Goal: Book appointment/travel/reservation

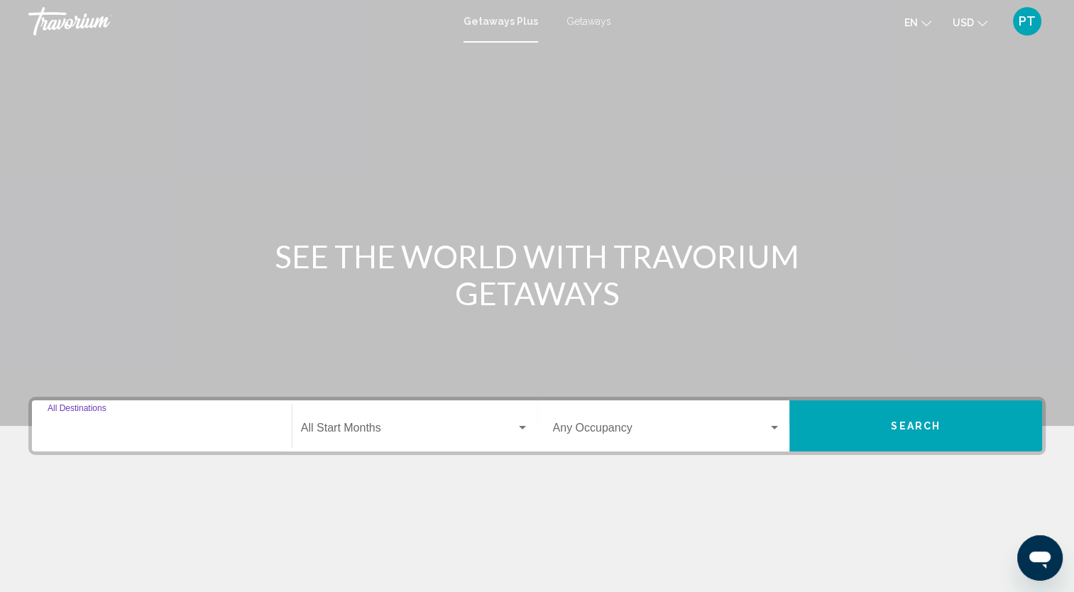
click at [109, 433] on input "Destination All Destinations" at bounding box center [162, 431] width 229 height 13
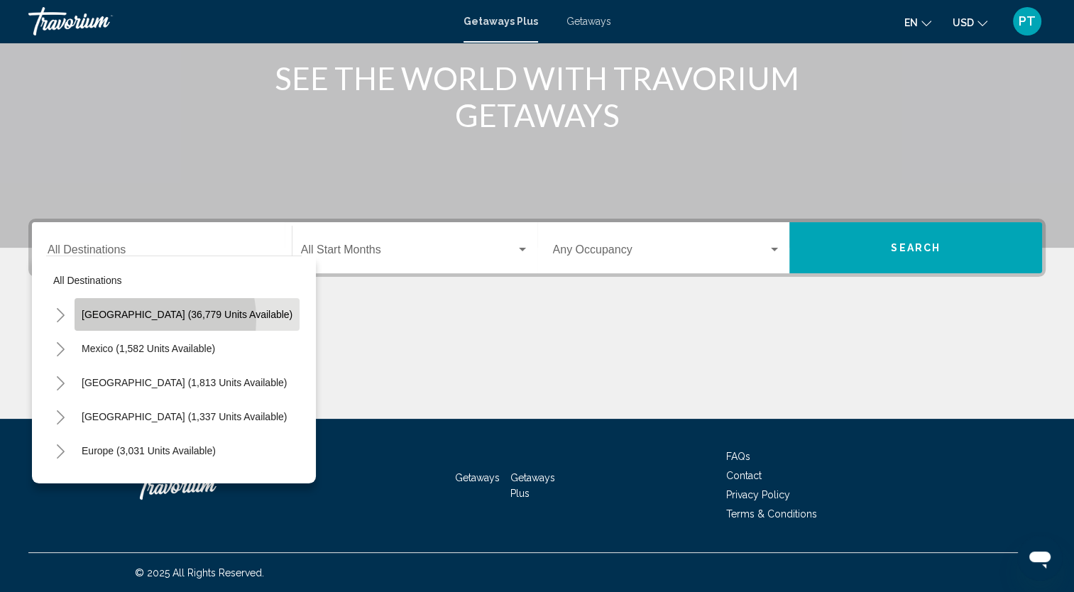
click at [126, 320] on span "[GEOGRAPHIC_DATA] (36,779 units available)" at bounding box center [187, 314] width 211 height 11
type input "**********"
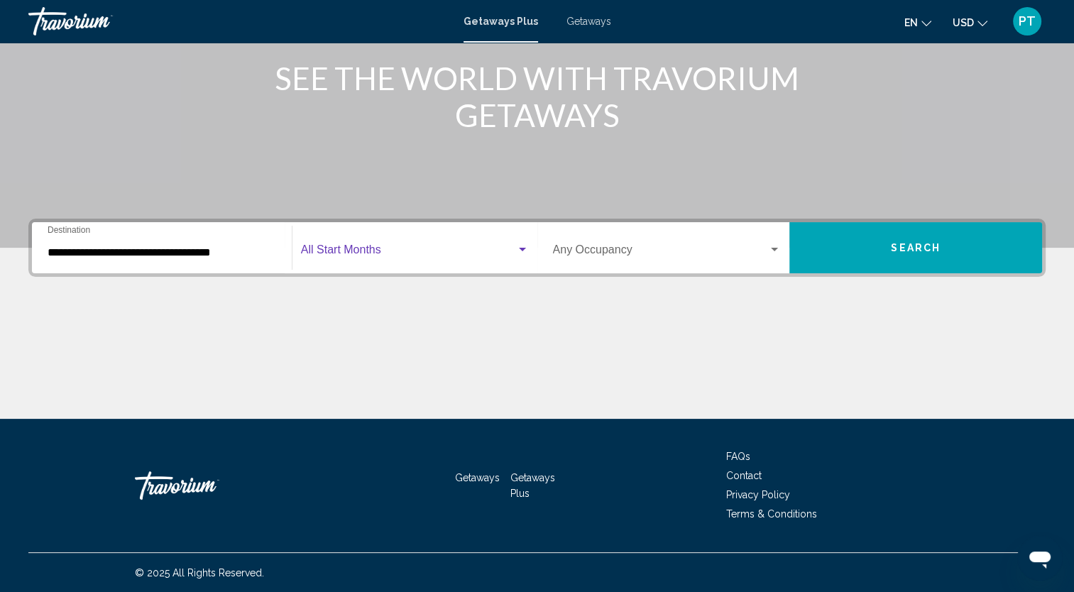
click at [342, 254] on span "Search widget" at bounding box center [408, 252] width 215 height 13
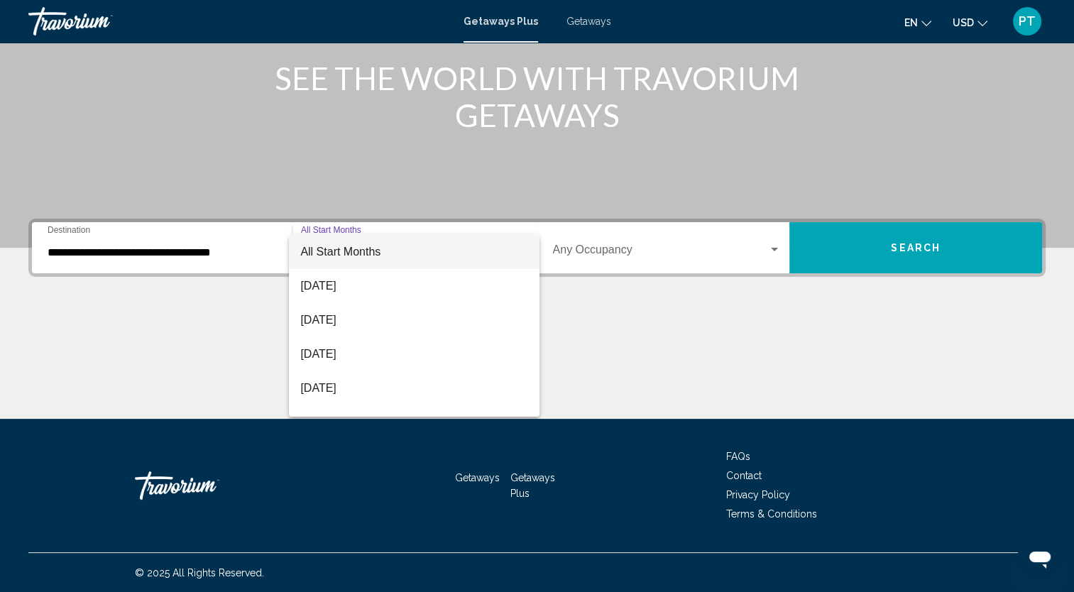
click at [597, 246] on div at bounding box center [537, 296] width 1074 height 592
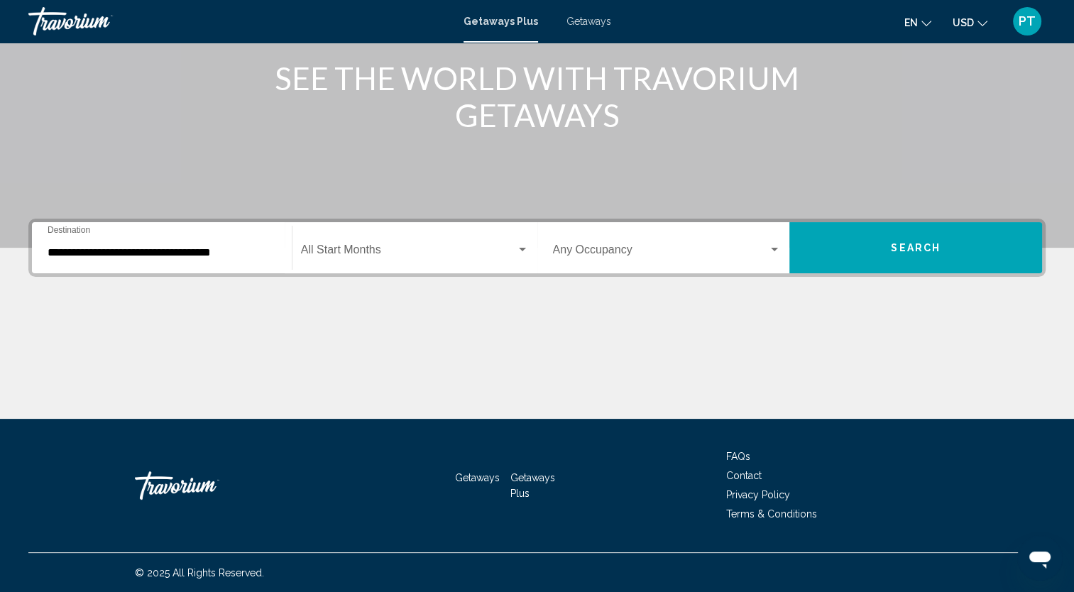
click at [610, 244] on div "Occupancy Any Occupancy" at bounding box center [667, 248] width 229 height 45
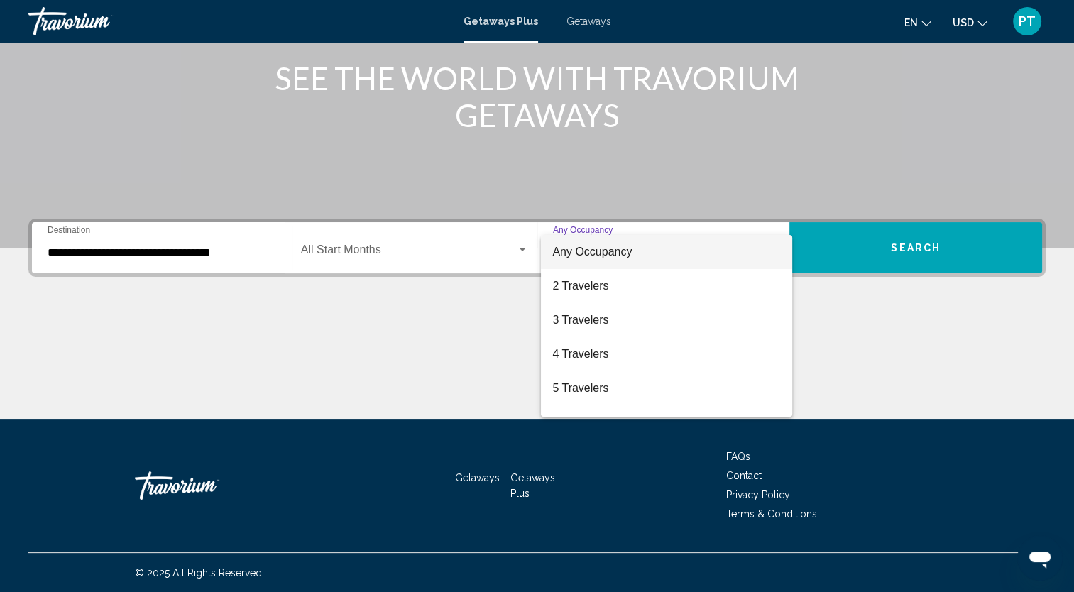
click at [855, 327] on div at bounding box center [537, 296] width 1074 height 592
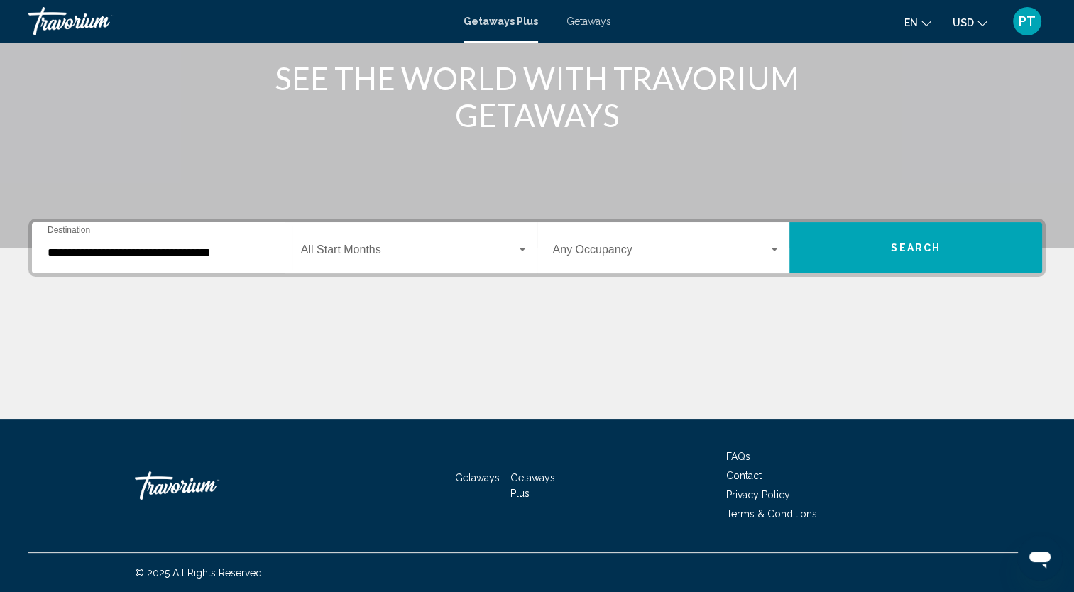
click at [922, 248] on span "Search" at bounding box center [916, 248] width 50 height 11
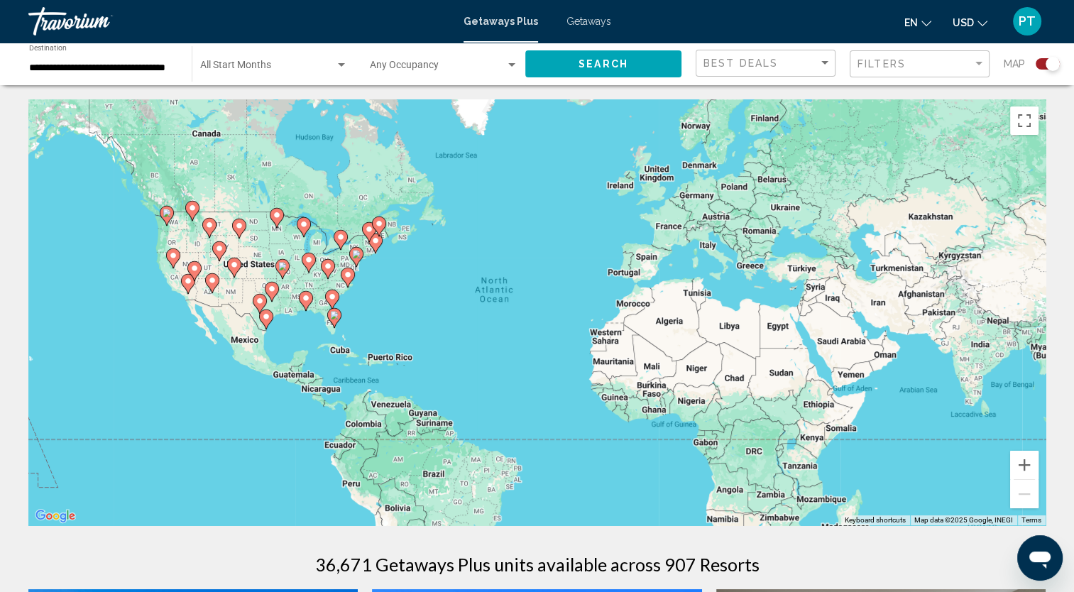
click at [589, 18] on span "Getaways" at bounding box center [589, 21] width 45 height 11
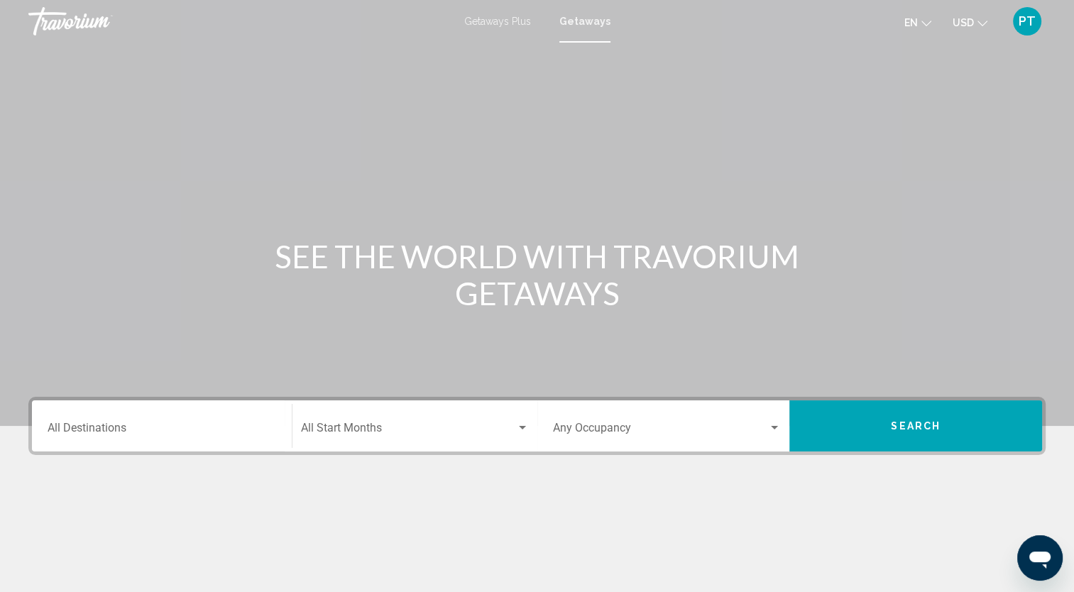
click at [508, 17] on span "Getaways Plus" at bounding box center [497, 21] width 67 height 11
click at [589, 22] on span "Getaways" at bounding box center [589, 21] width 45 height 11
click at [95, 416] on div "Destination All Destinations" at bounding box center [162, 426] width 229 height 45
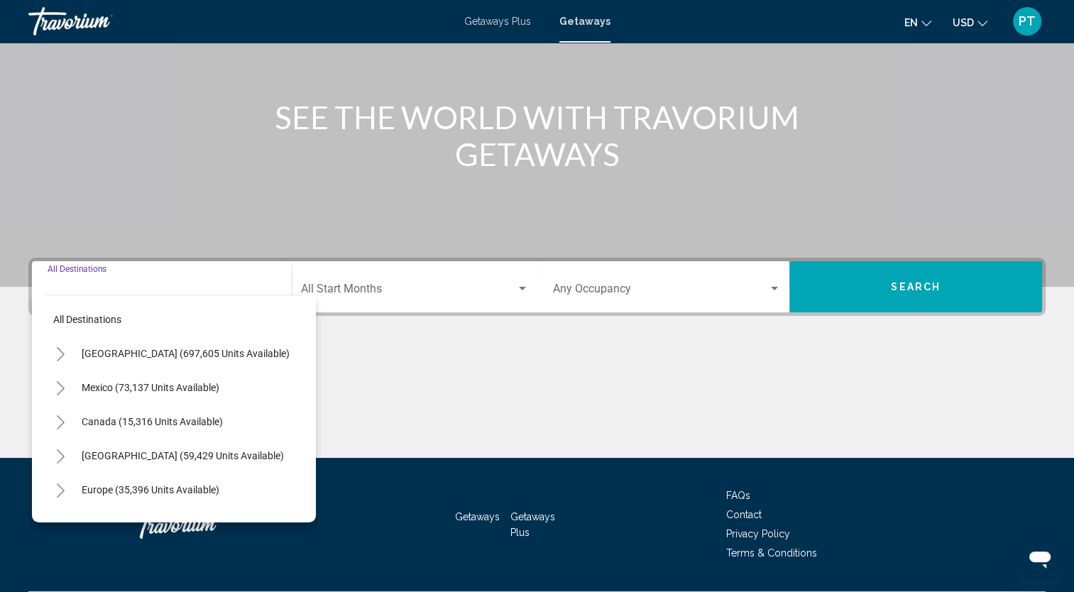
scroll to position [178, 0]
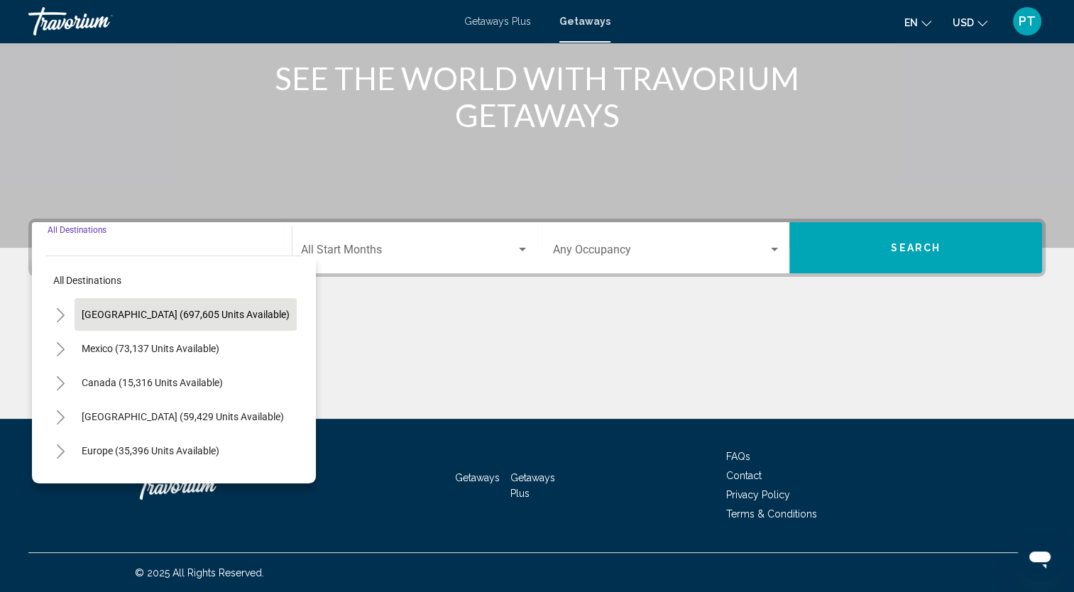
click at [219, 310] on span "[GEOGRAPHIC_DATA] (697,605 units available)" at bounding box center [186, 314] width 208 height 11
type input "**********"
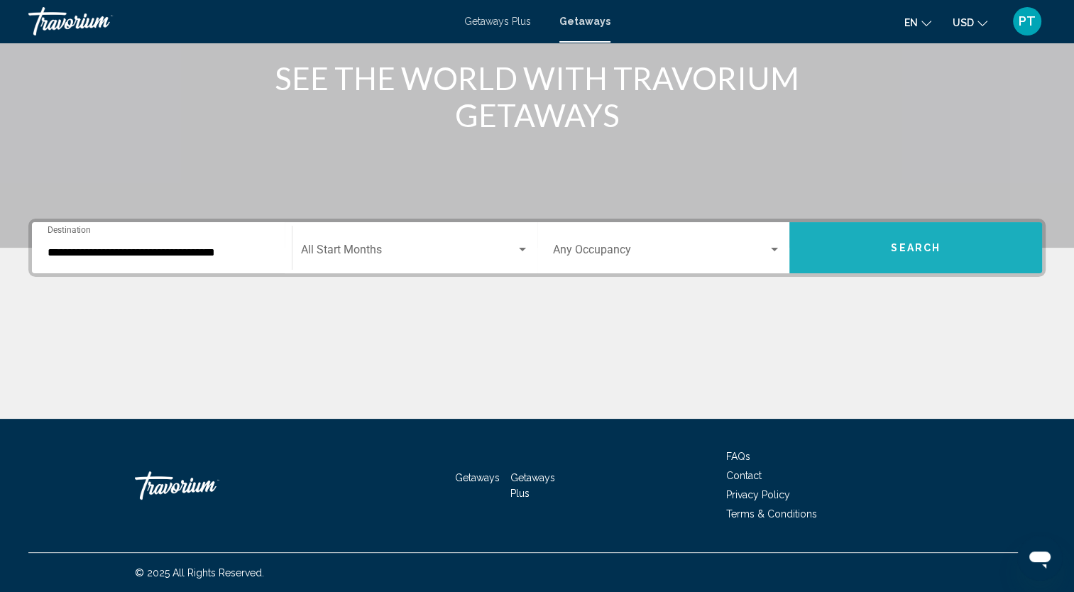
click at [927, 251] on span "Search" at bounding box center [916, 248] width 50 height 11
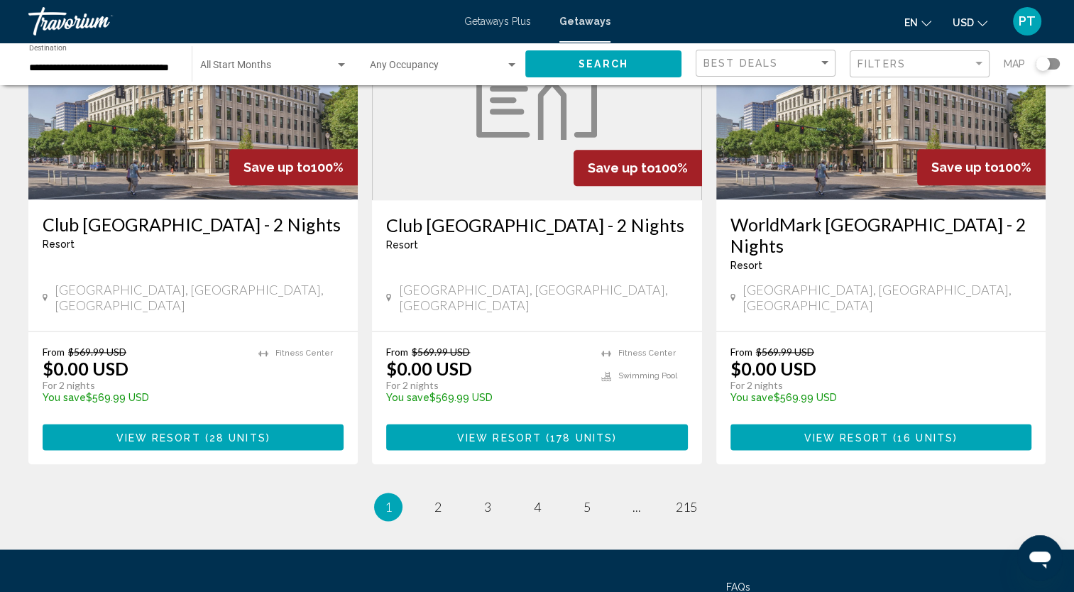
scroll to position [1755, 0]
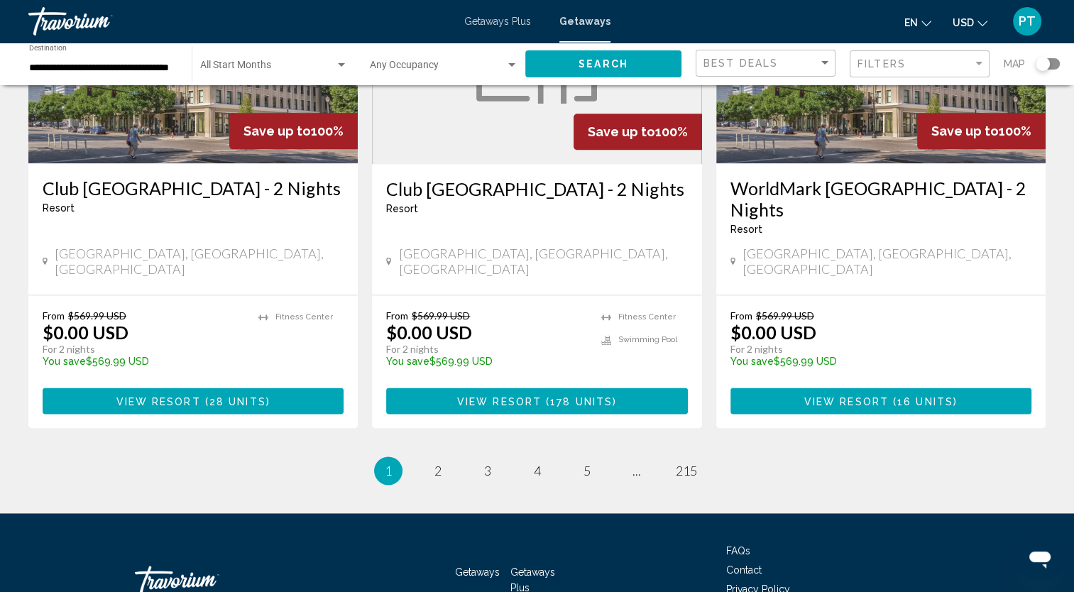
click at [1051, 61] on div "Search widget" at bounding box center [1048, 63] width 24 height 11
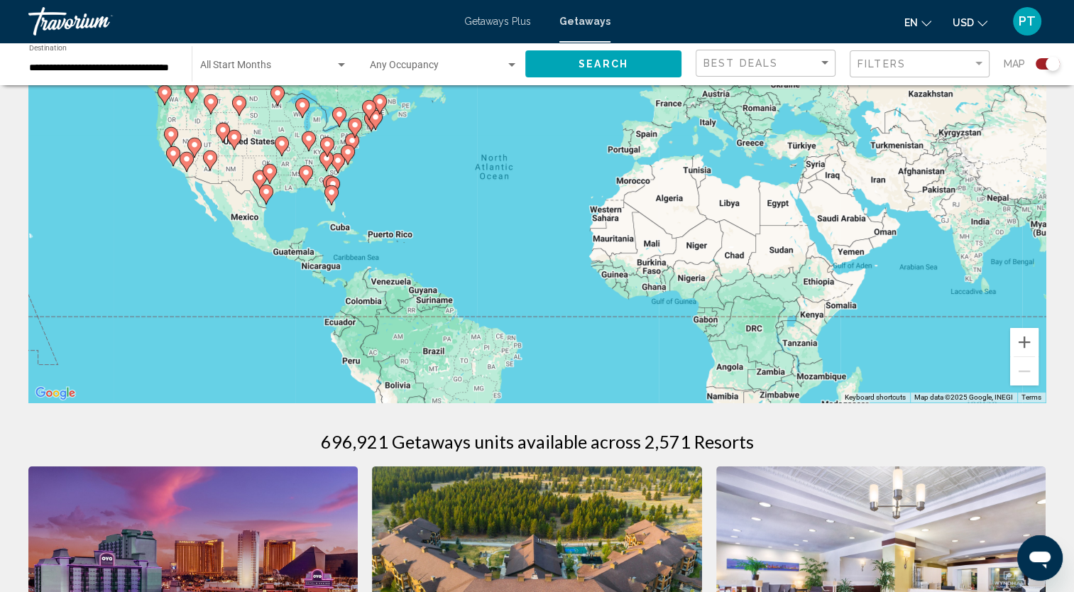
scroll to position [0, 0]
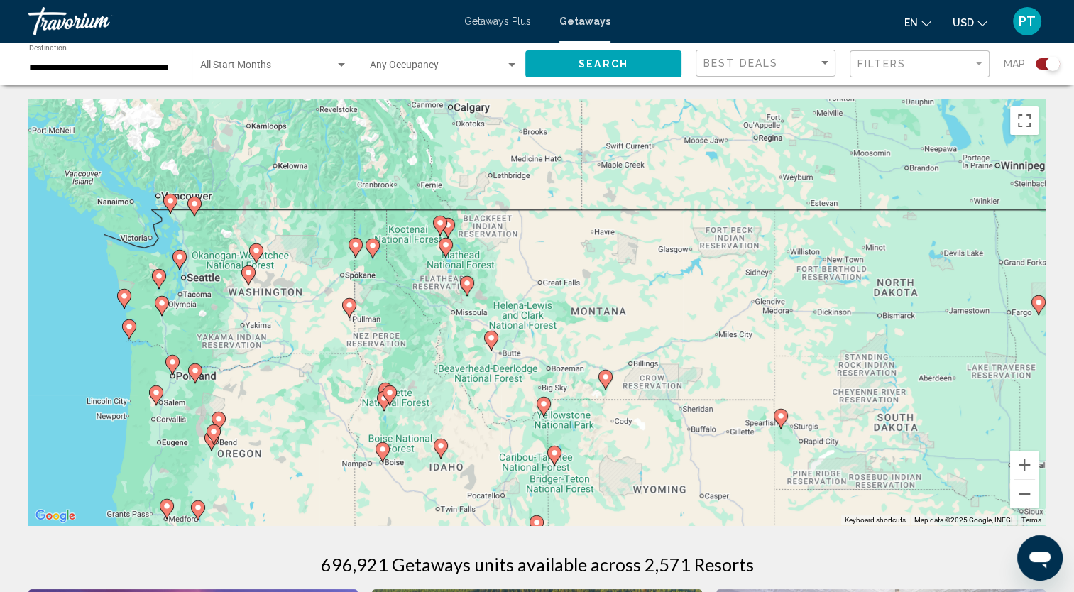
click at [163, 303] on image "Main content" at bounding box center [162, 303] width 9 height 9
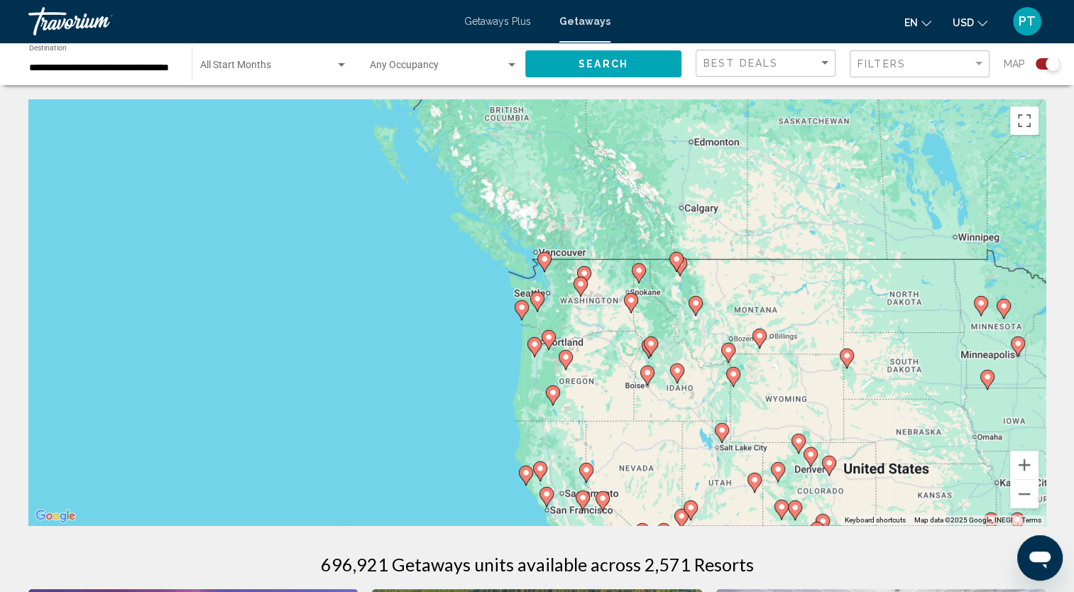
click at [537, 295] on image "Main content" at bounding box center [537, 299] width 9 height 9
type input "**********"
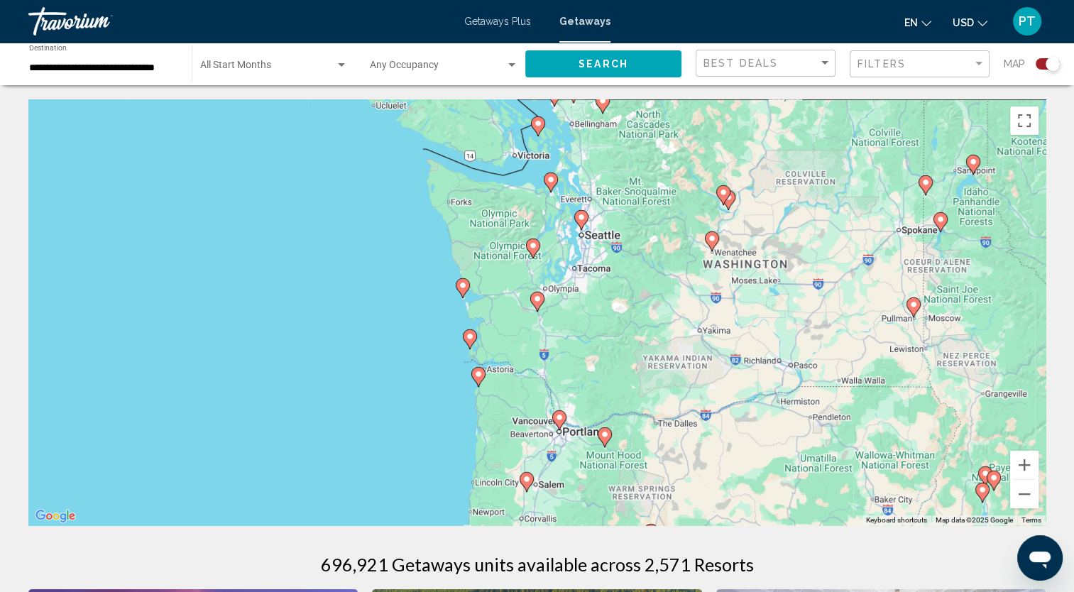
click at [537, 295] on image "Main content" at bounding box center [537, 299] width 9 height 9
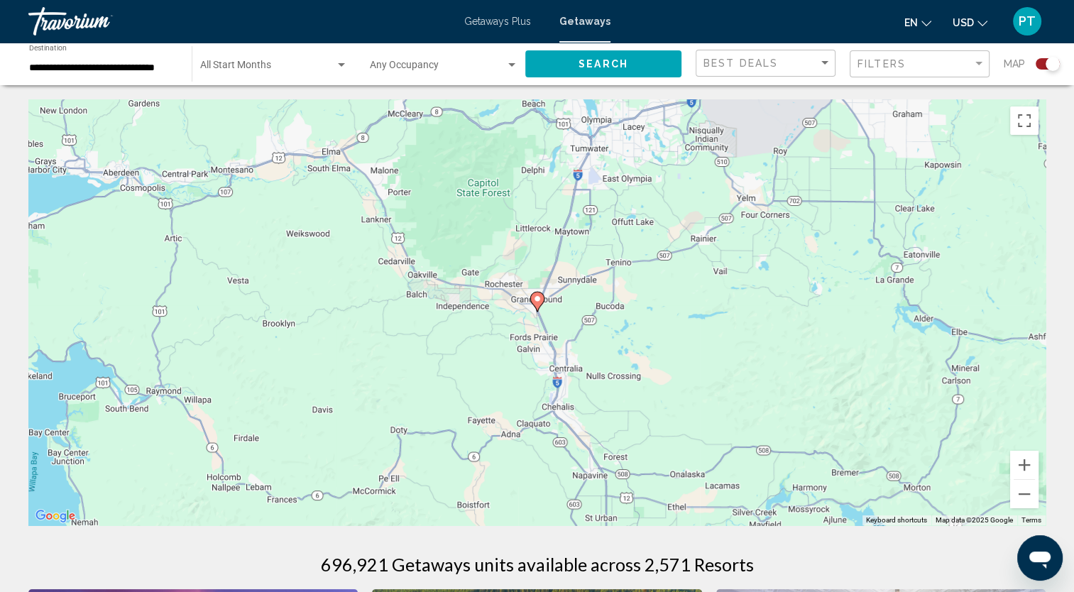
click at [540, 293] on icon "Main content" at bounding box center [537, 302] width 14 height 20
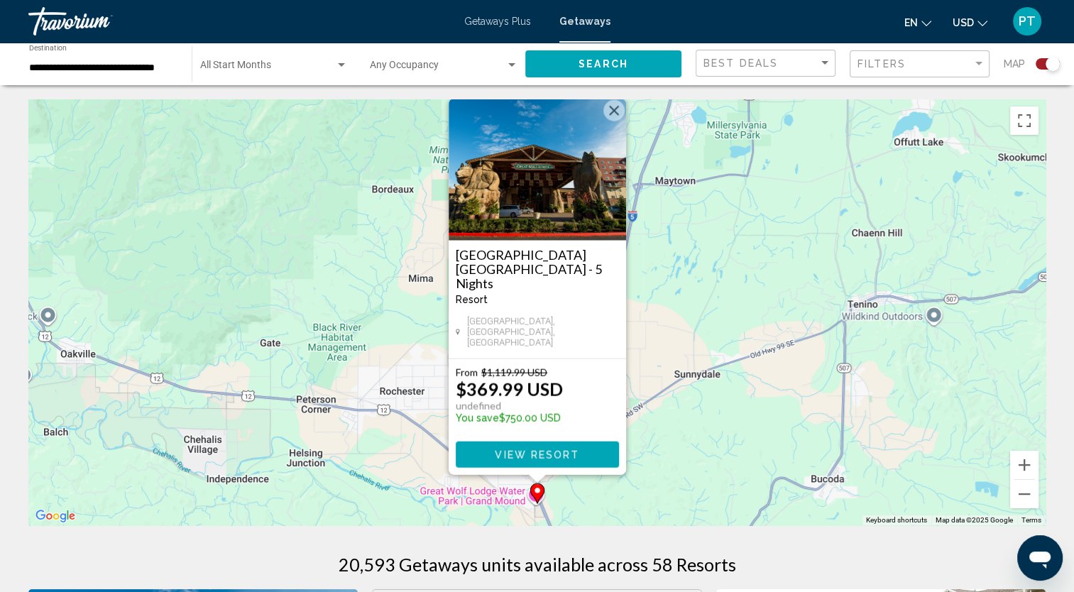
click at [524, 200] on img "Main content" at bounding box center [538, 170] width 178 height 142
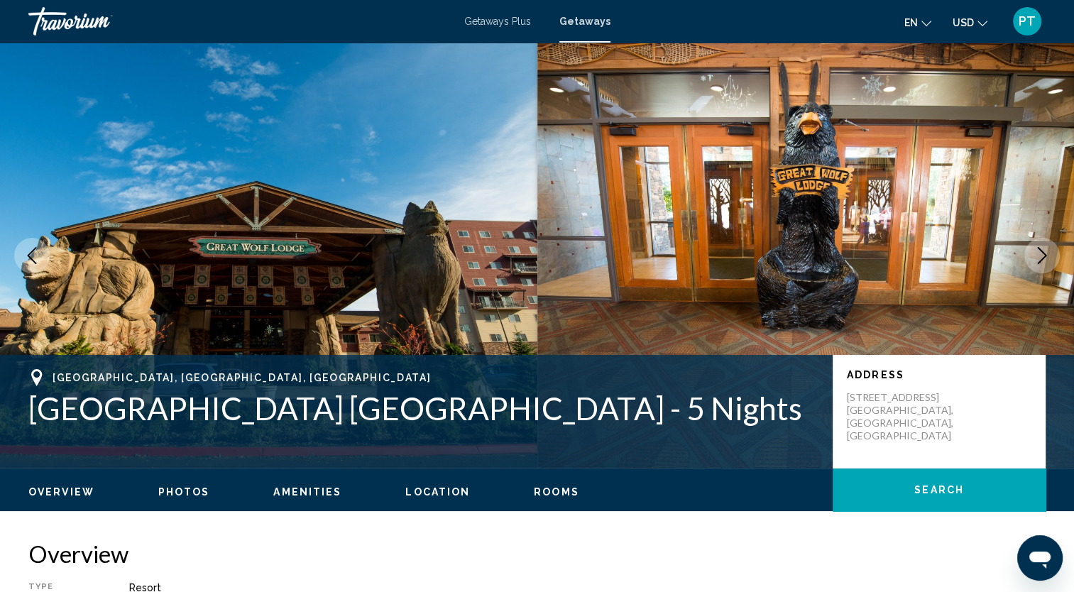
click at [1045, 250] on icon "Next image" at bounding box center [1042, 255] width 17 height 17
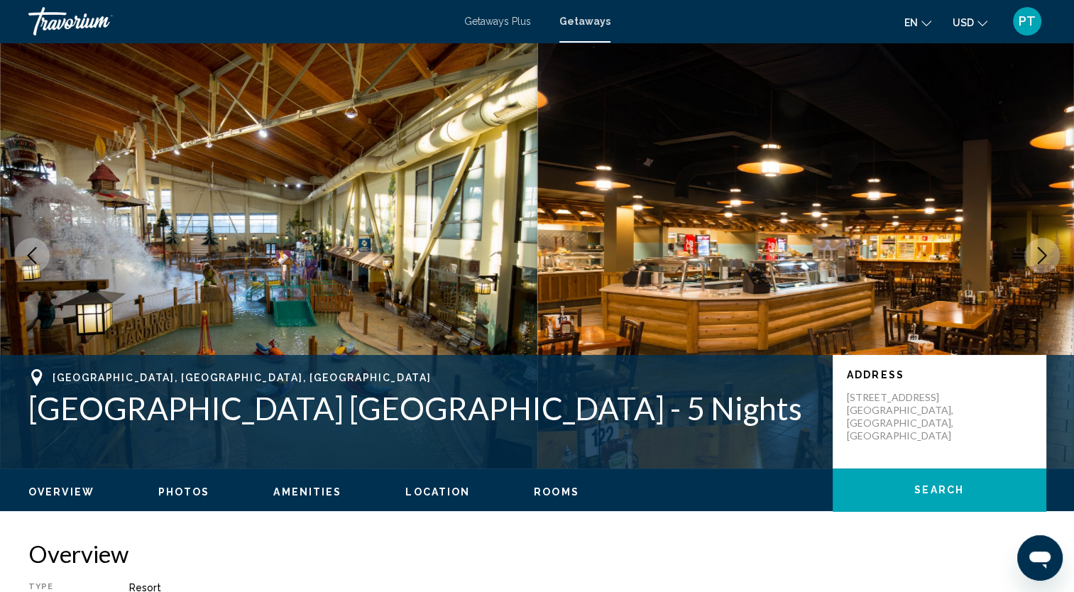
click at [1040, 259] on icon "Next image" at bounding box center [1042, 255] width 17 height 17
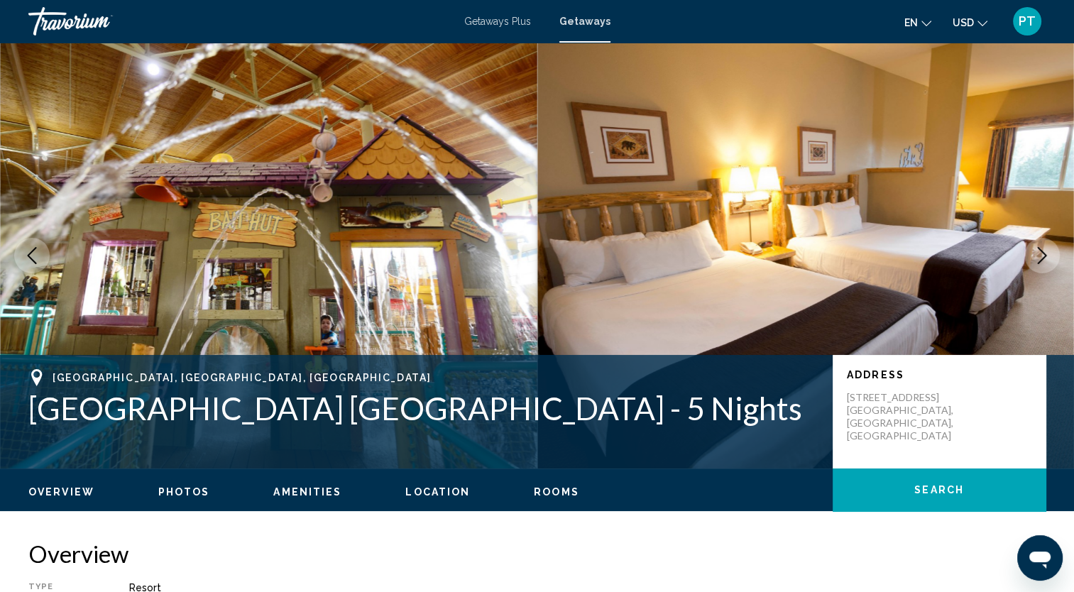
click at [1040, 259] on icon "Next image" at bounding box center [1042, 255] width 17 height 17
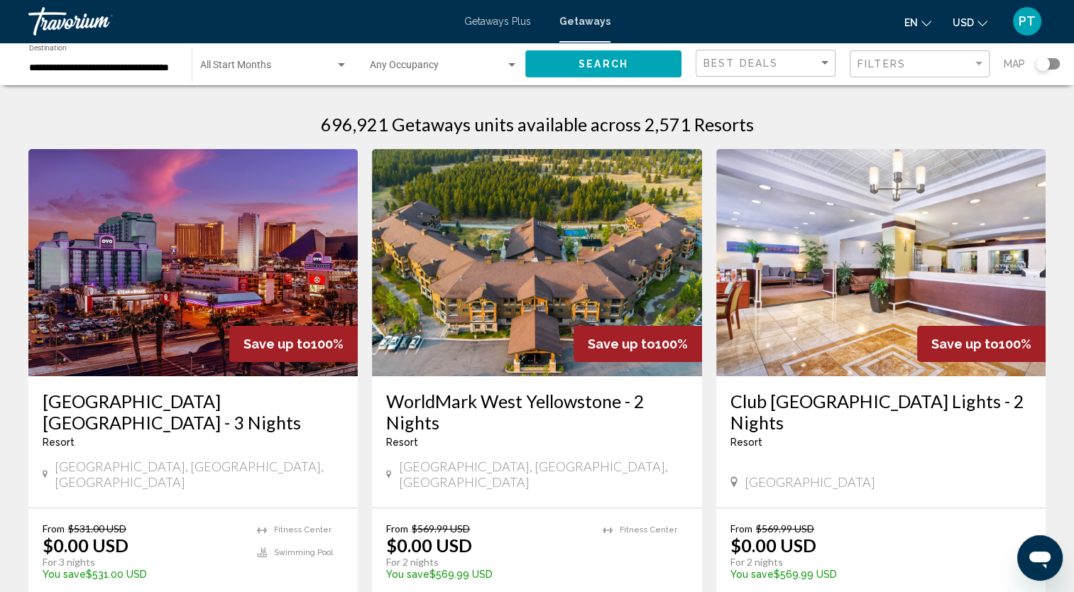
click at [1051, 60] on div "Search widget" at bounding box center [1048, 63] width 24 height 11
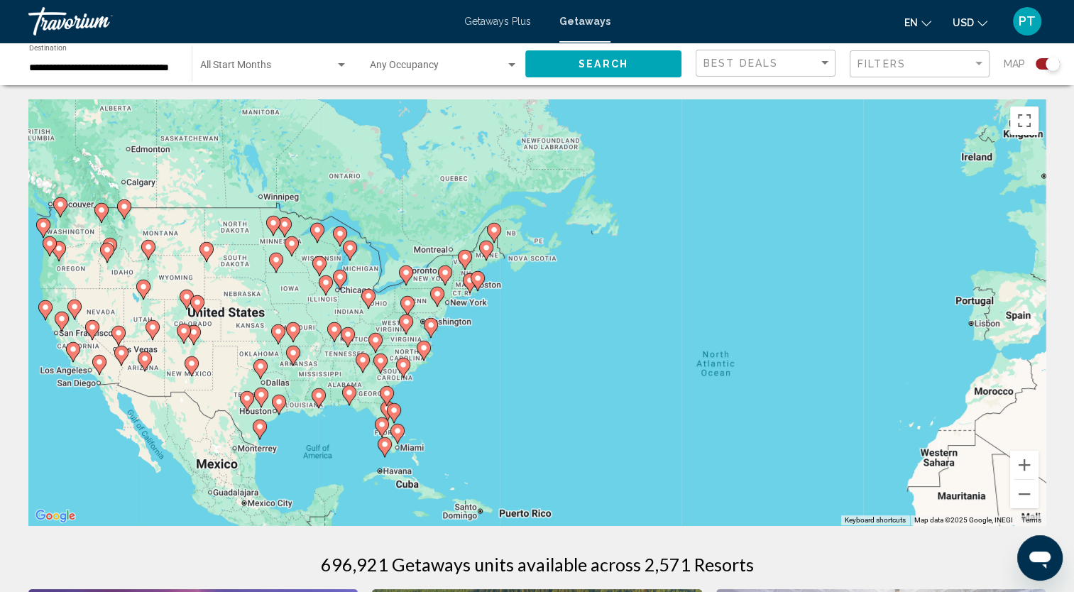
click at [178, 285] on div "To activate drag with keyboard, press Alt + Enter. Once in keyboard drag state,…" at bounding box center [537, 312] width 1018 height 426
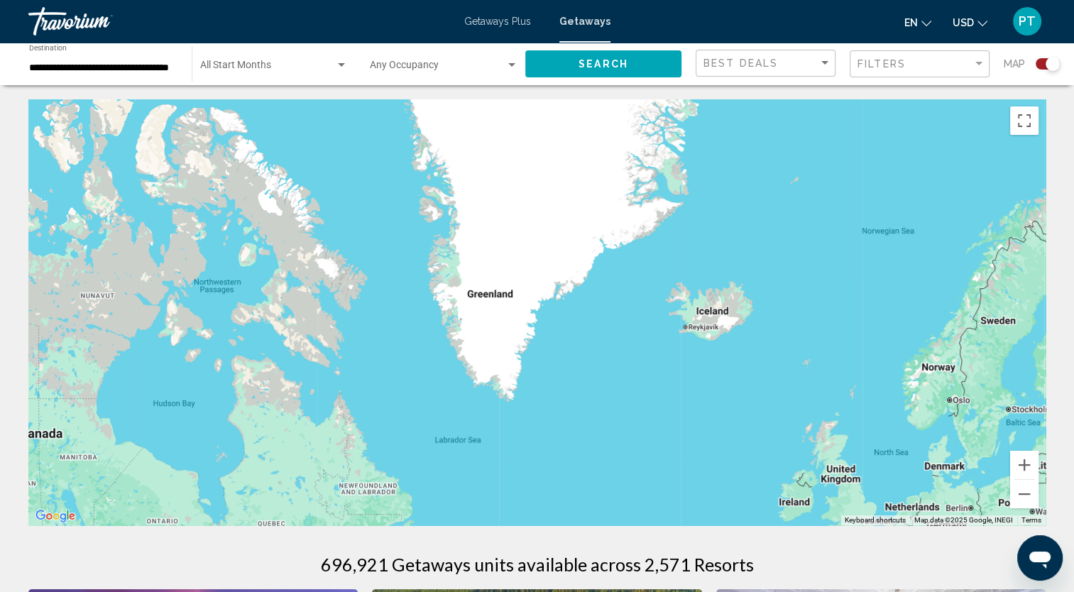
drag, startPoint x: 178, startPoint y: 283, endPoint x: -3, endPoint y: 628, distance: 389.4
click at [0, 592] on html "**********" at bounding box center [537, 296] width 1074 height 592
click at [1027, 496] on button "Zoom out" at bounding box center [1025, 494] width 28 height 28
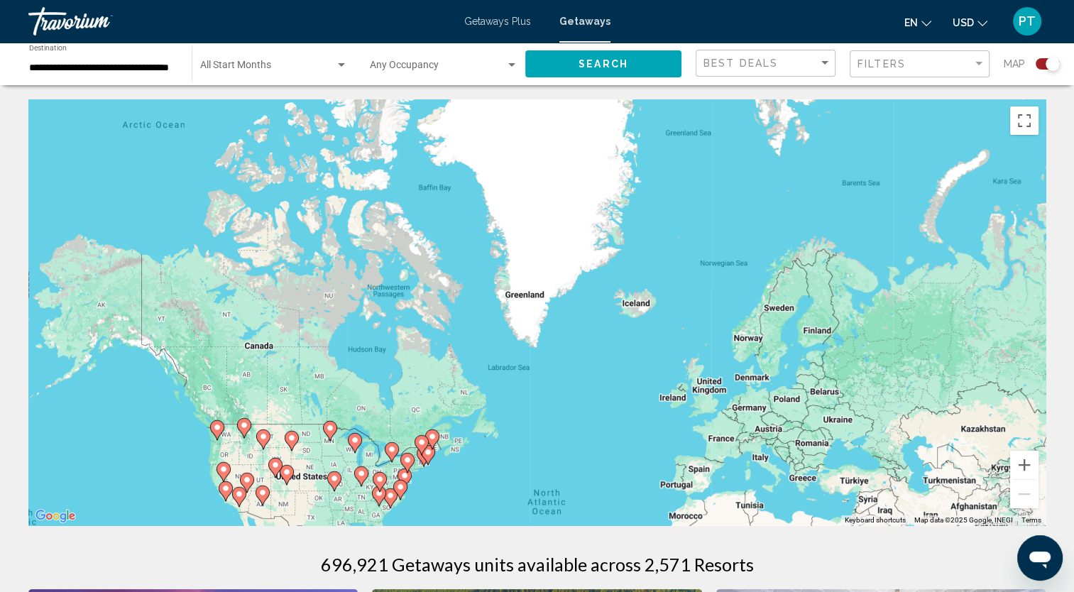
drag, startPoint x: 324, startPoint y: 459, endPoint x: 435, endPoint y: 347, distance: 157.7
click at [433, 348] on div "To activate drag with keyboard, press Alt + Enter. Once in keyboard drag state,…" at bounding box center [537, 312] width 1018 height 426
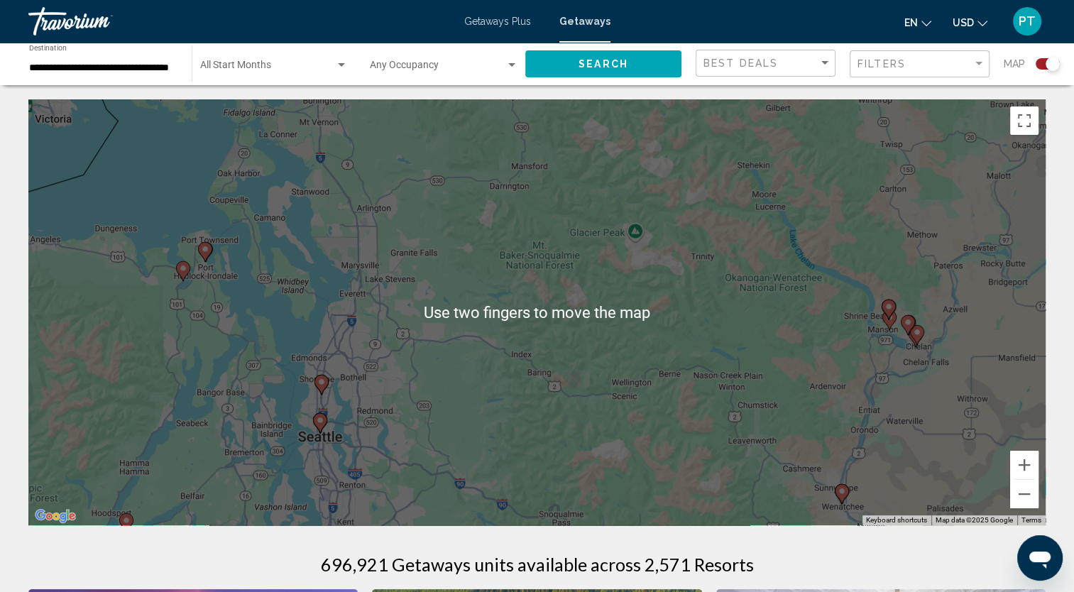
click at [134, 369] on div "To activate drag with keyboard, press Alt + Enter. Once in keyboard drag state,…" at bounding box center [537, 312] width 1018 height 426
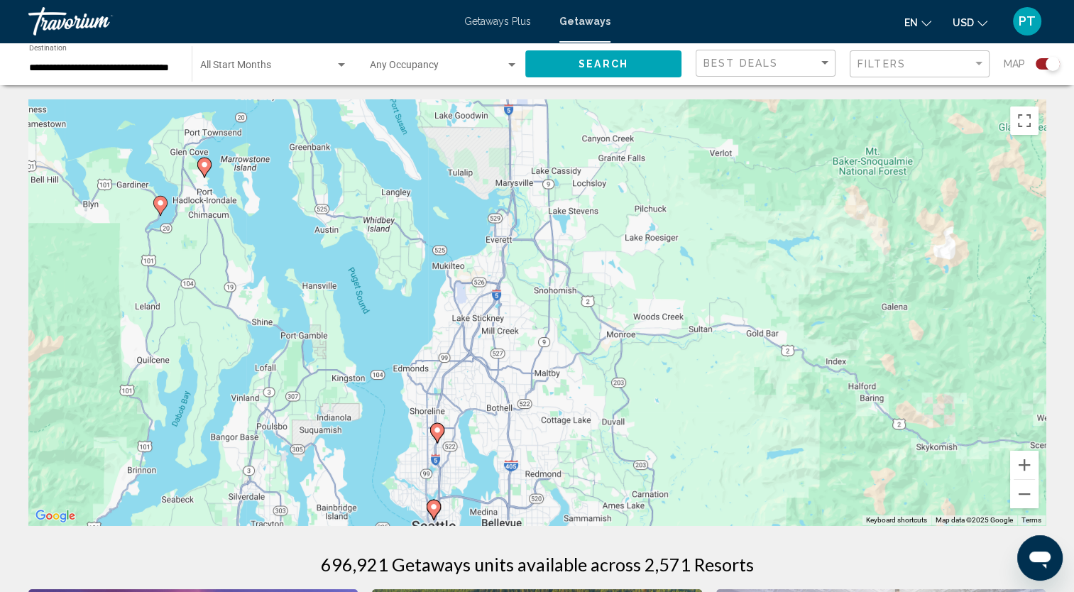
click at [159, 202] on image "Main content" at bounding box center [160, 203] width 9 height 9
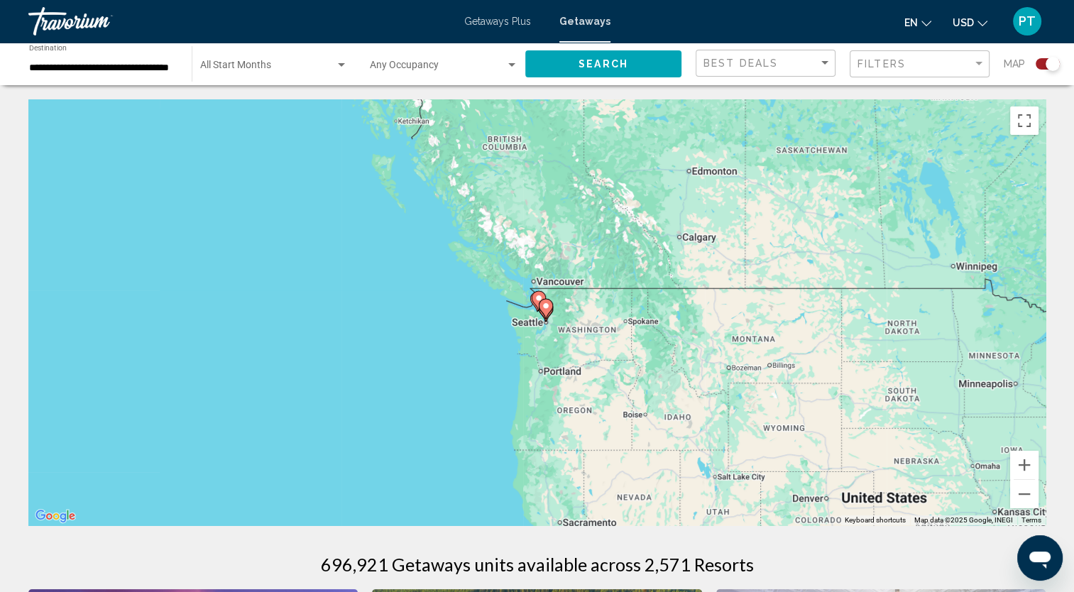
click at [540, 302] on gmp-advanced-marker "Main content" at bounding box center [546, 308] width 14 height 21
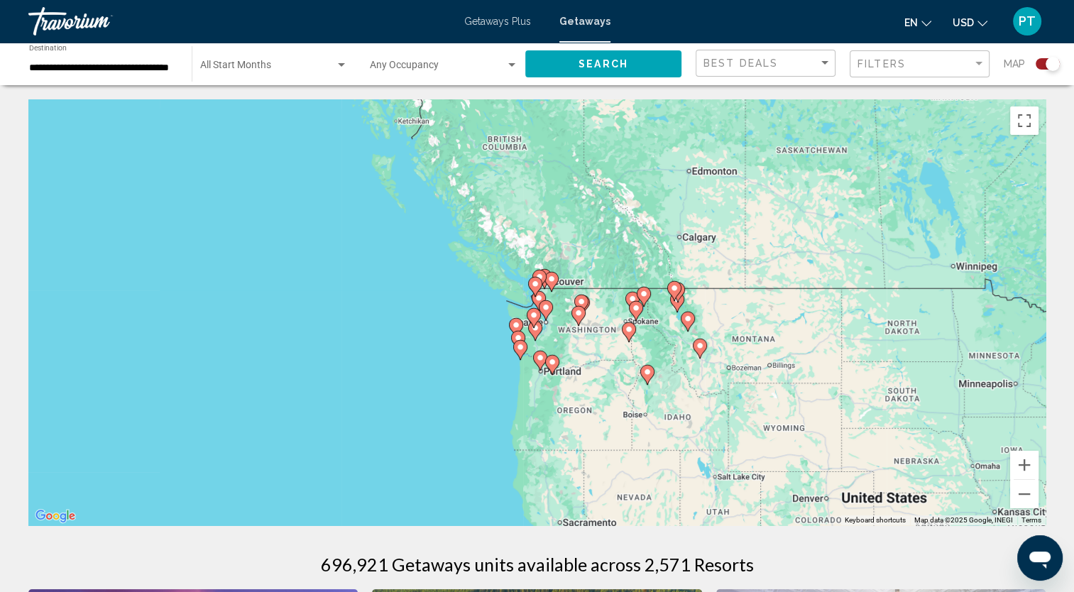
type input "**********"
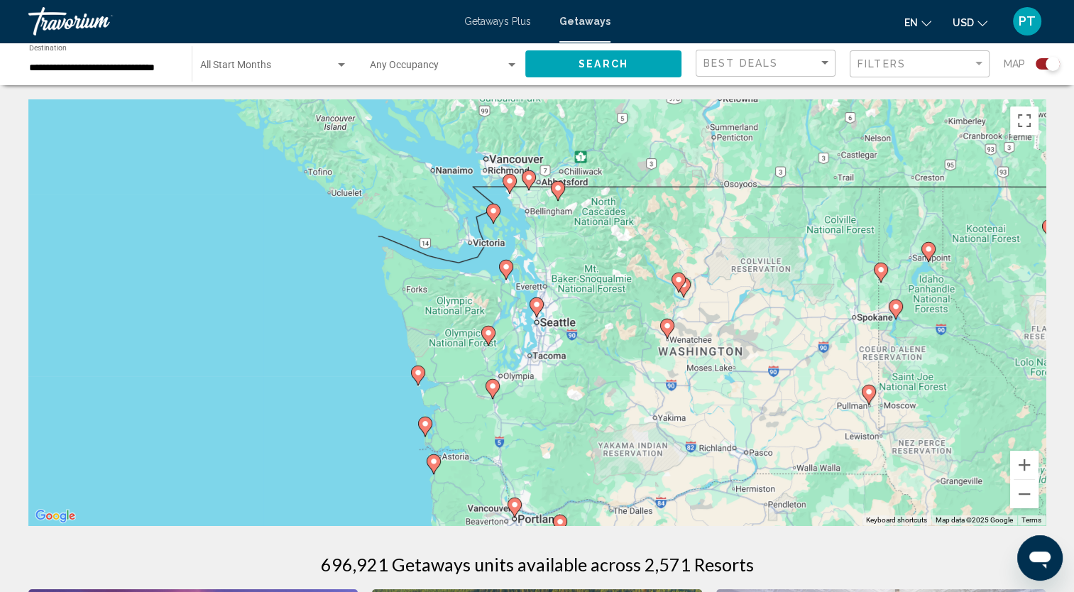
click at [508, 269] on image "Main content" at bounding box center [506, 267] width 9 height 9
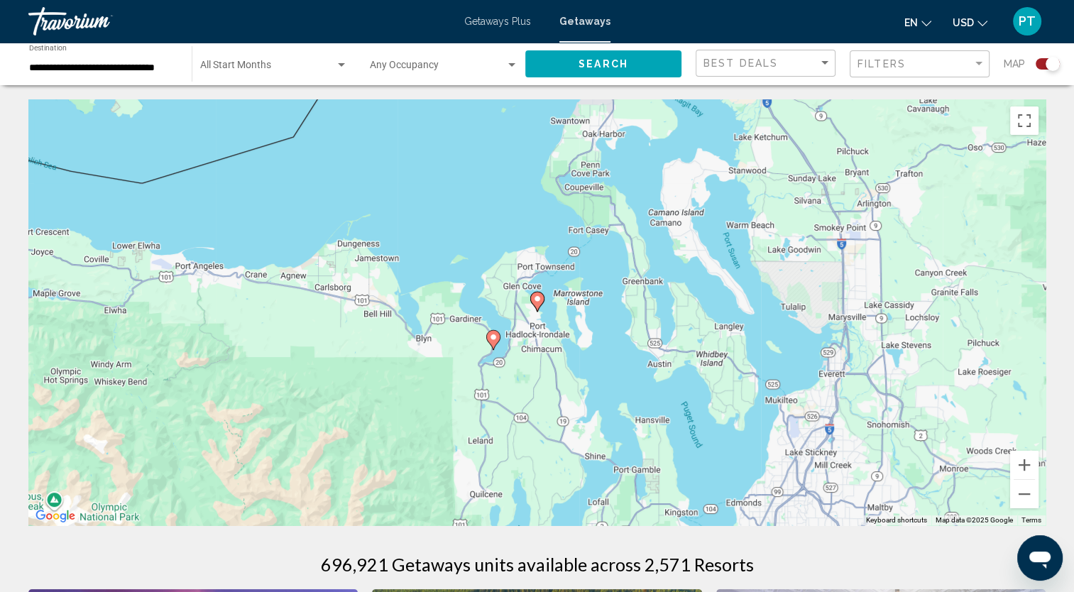
click at [537, 298] on image "Main content" at bounding box center [537, 299] width 9 height 9
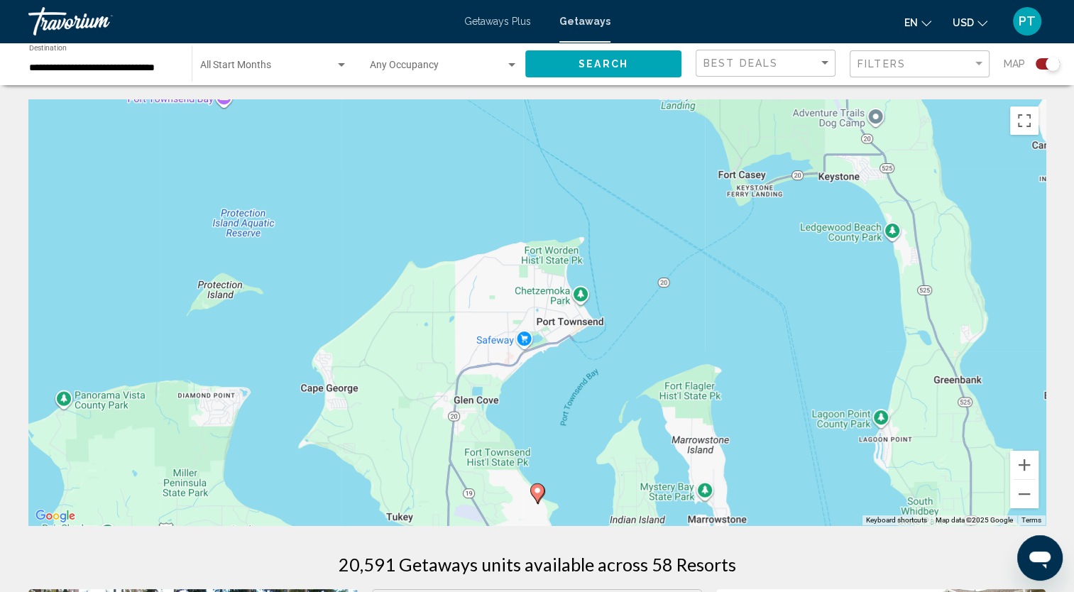
click at [533, 491] on image "Main content" at bounding box center [537, 490] width 9 height 9
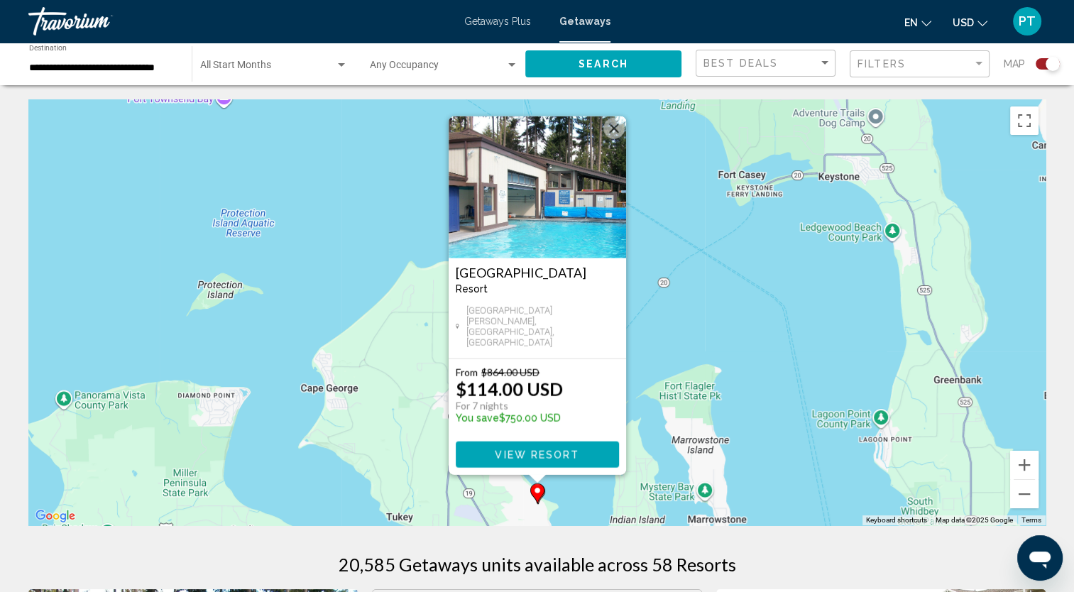
click at [594, 184] on img "Main content" at bounding box center [538, 187] width 178 height 142
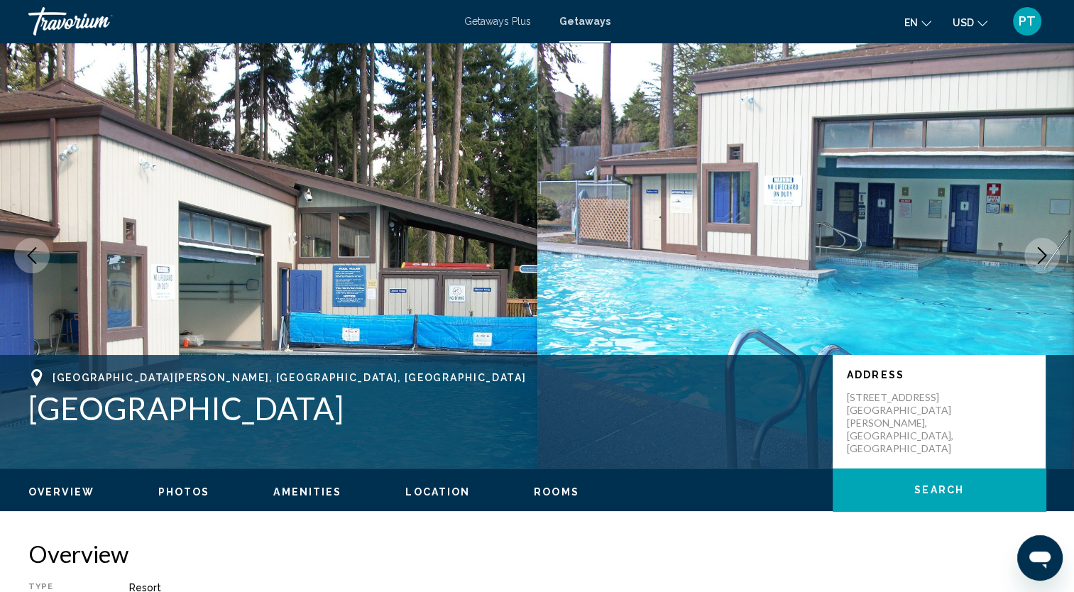
click at [1047, 263] on icon "Next image" at bounding box center [1042, 255] width 17 height 17
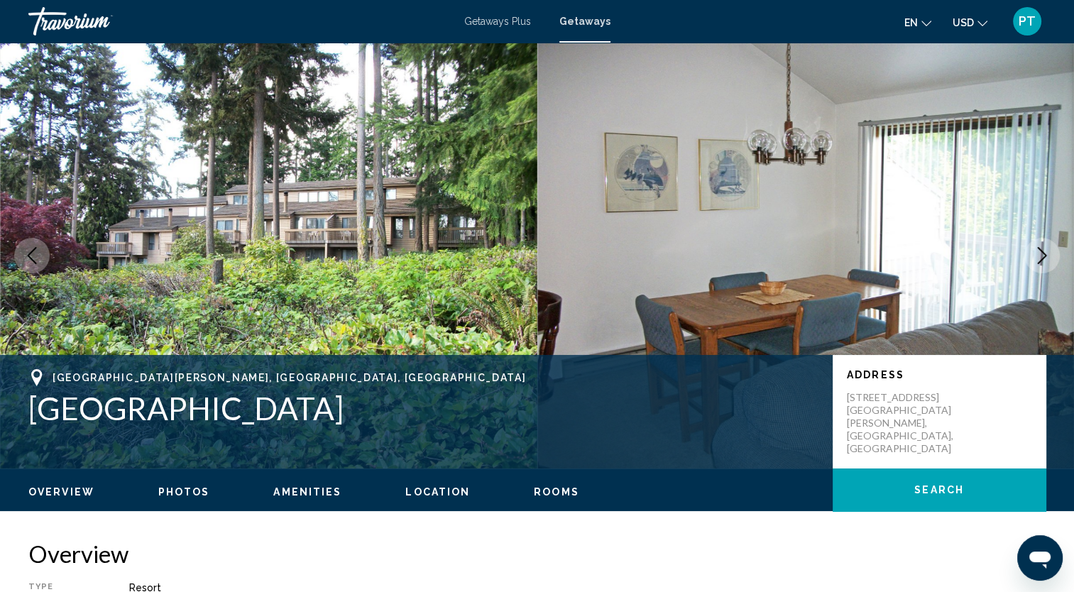
click at [1045, 265] on button "Next image" at bounding box center [1043, 256] width 36 height 36
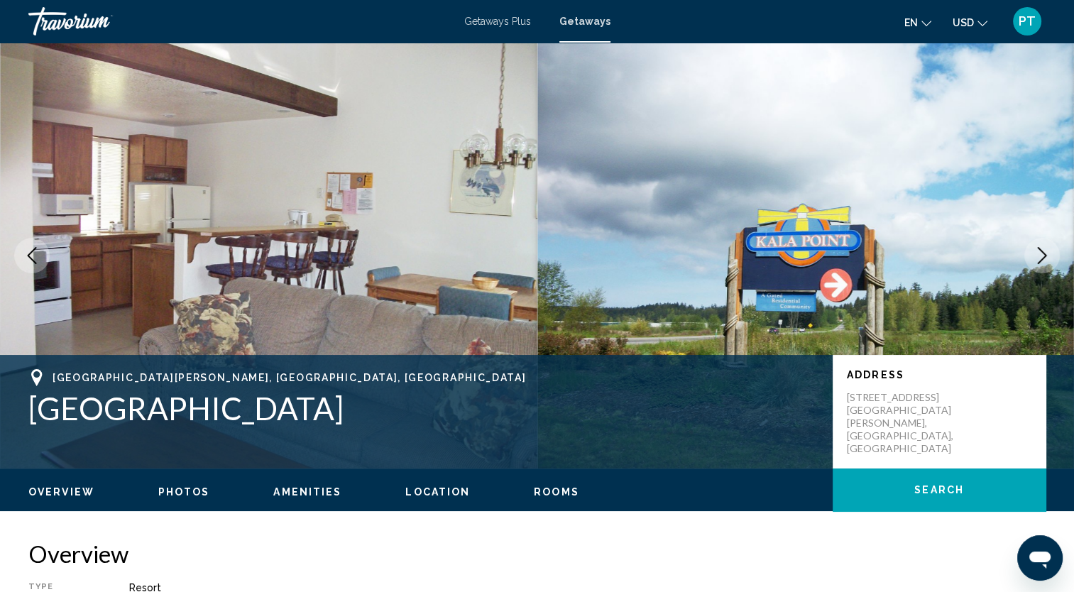
click at [1045, 272] on button "Next image" at bounding box center [1043, 256] width 36 height 36
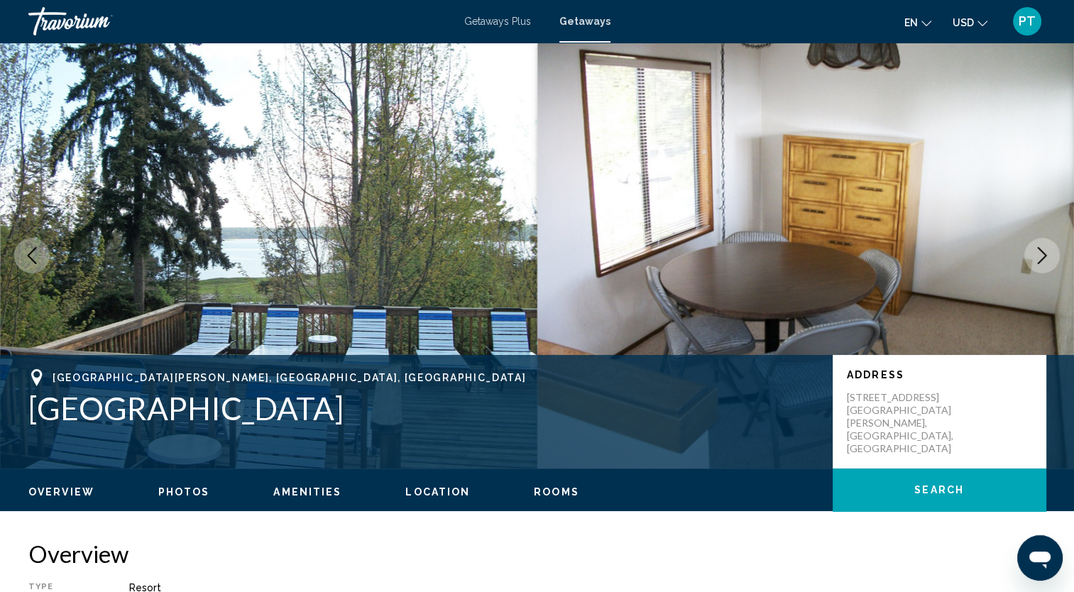
click at [1045, 256] on icon "Next image" at bounding box center [1042, 255] width 9 height 17
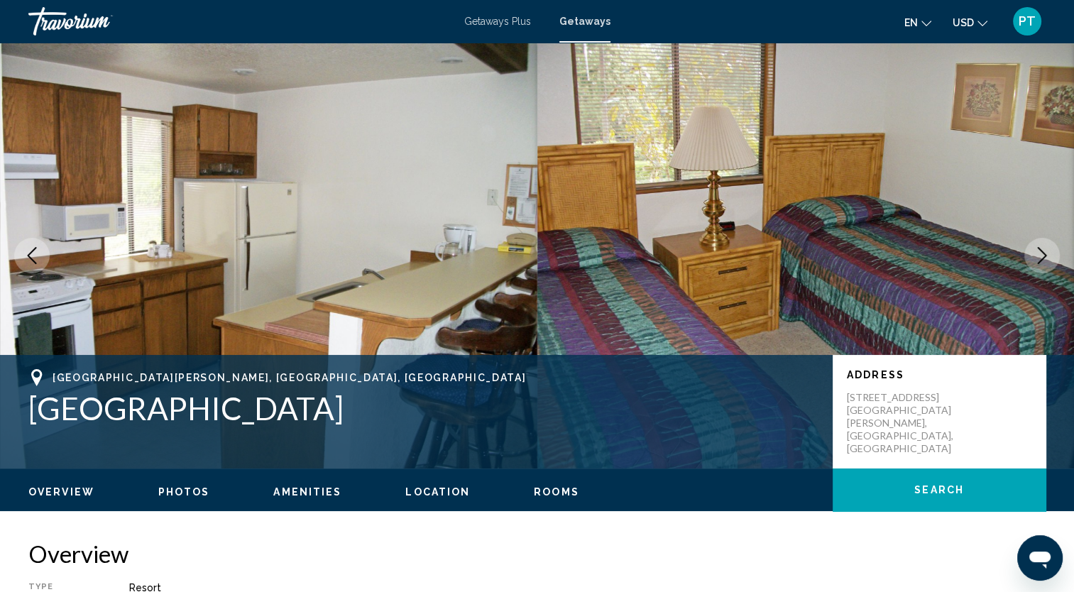
click at [1045, 254] on icon "Next image" at bounding box center [1042, 255] width 9 height 17
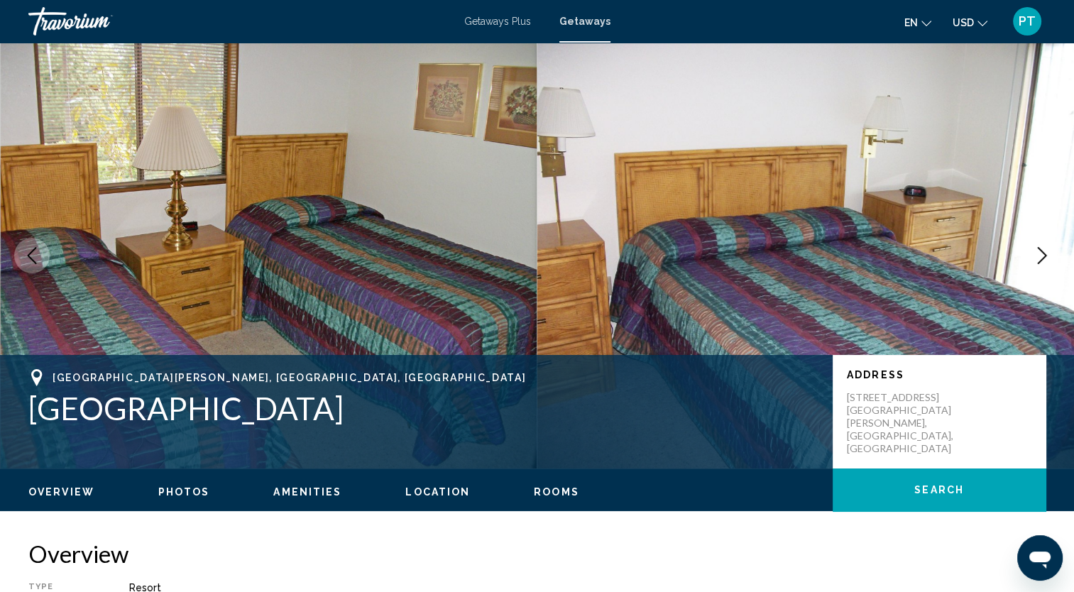
click at [1045, 260] on icon "Next image" at bounding box center [1042, 255] width 17 height 17
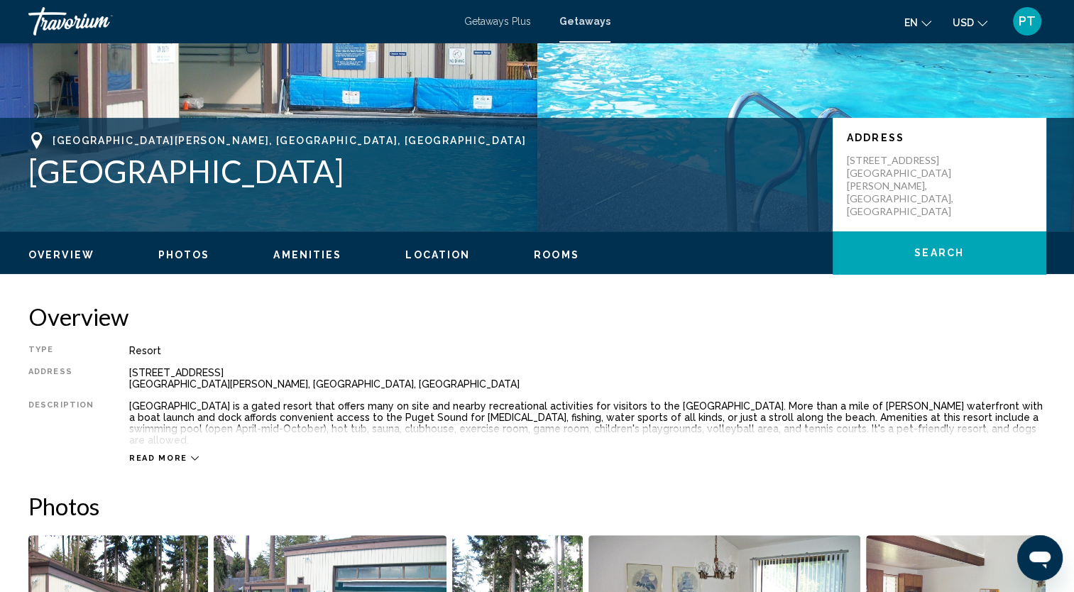
scroll to position [216, 0]
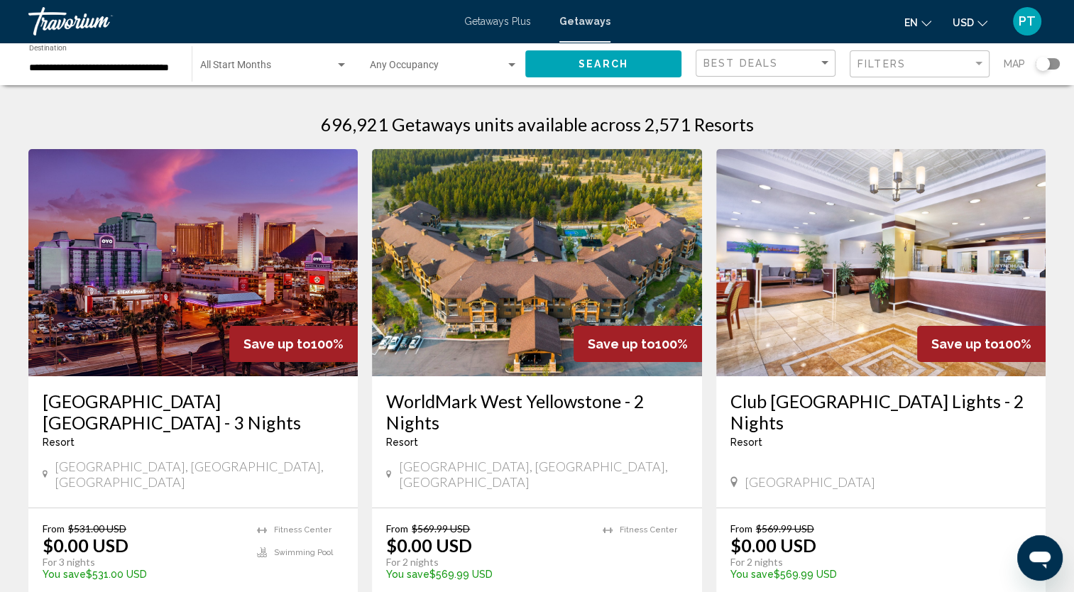
click at [1050, 67] on div "Search widget" at bounding box center [1048, 63] width 24 height 11
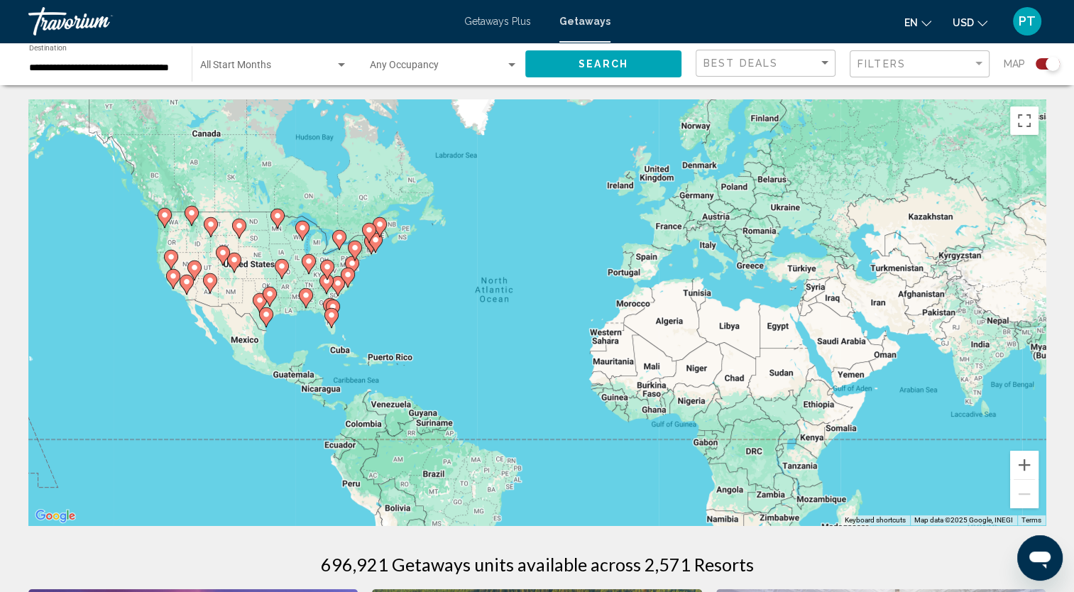
click at [163, 212] on image "Main content" at bounding box center [164, 215] width 9 height 9
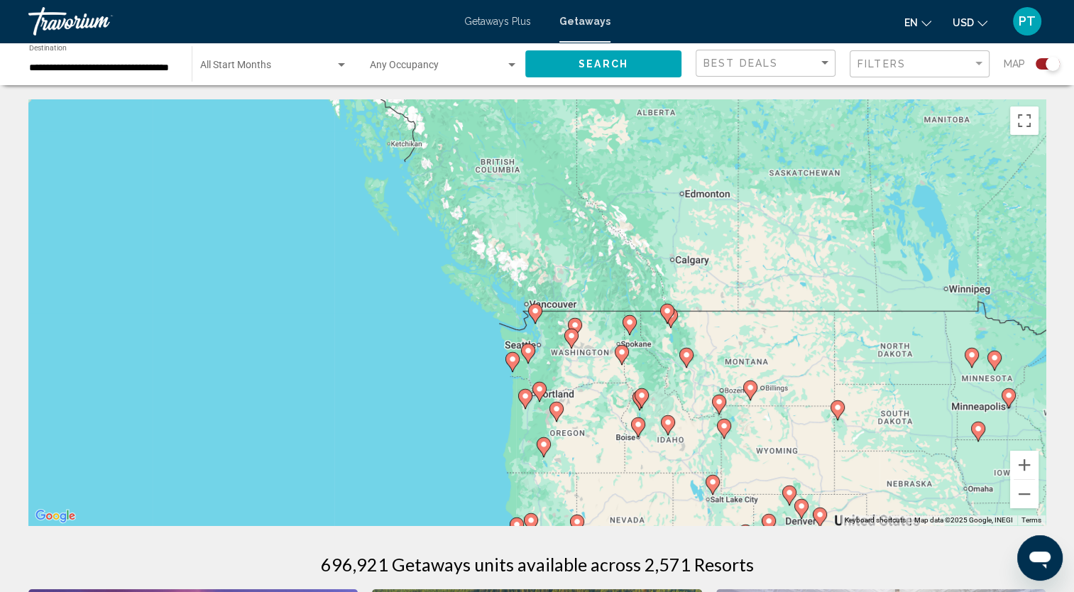
click at [551, 338] on div "To activate drag with keyboard, press Alt + Enter. Once in keyboard drag state,…" at bounding box center [537, 312] width 1018 height 426
click at [543, 337] on div "To activate drag with keyboard, press Alt + Enter. Once in keyboard drag state,…" at bounding box center [537, 312] width 1018 height 426
click at [541, 321] on gmp-advanced-marker "Main content" at bounding box center [535, 313] width 14 height 21
type input "**********"
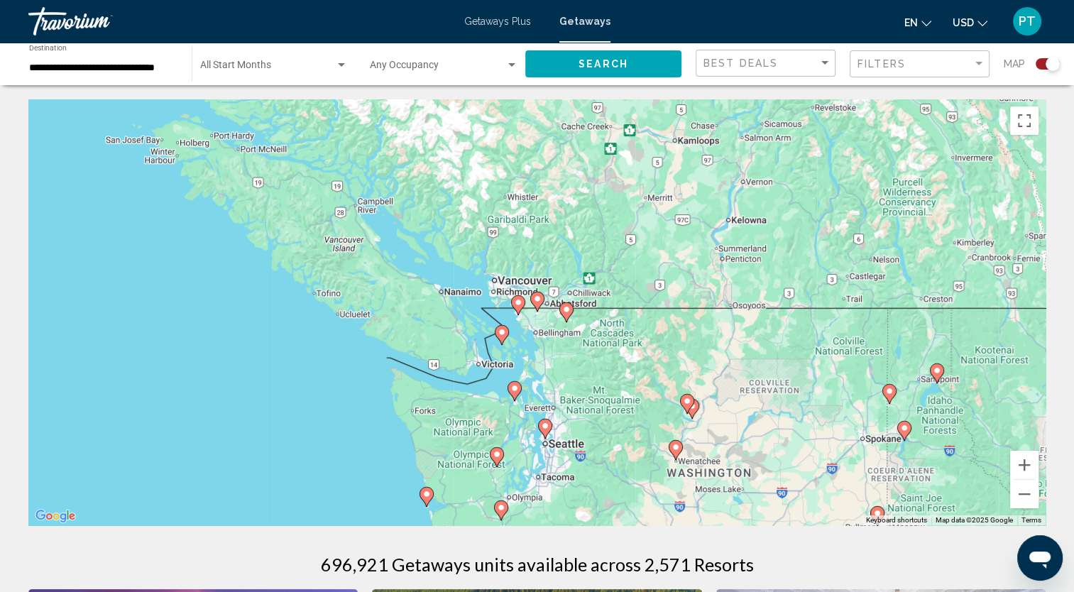
click at [501, 332] on image "Main content" at bounding box center [502, 332] width 9 height 9
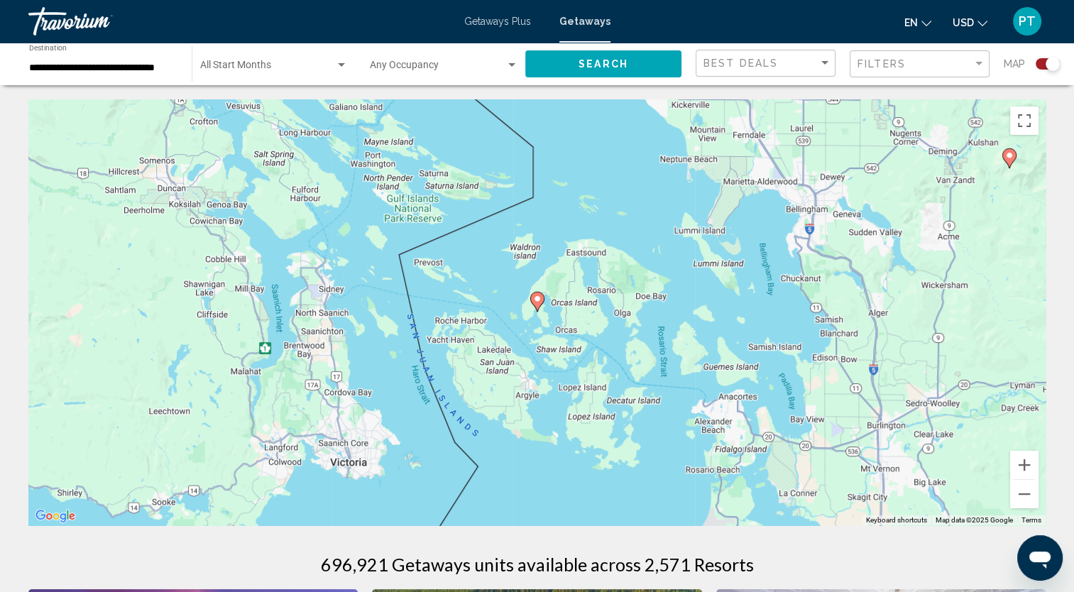
click at [756, 148] on div "To activate drag with keyboard, press Alt + Enter. Once in keyboard drag state,…" at bounding box center [537, 312] width 1018 height 426
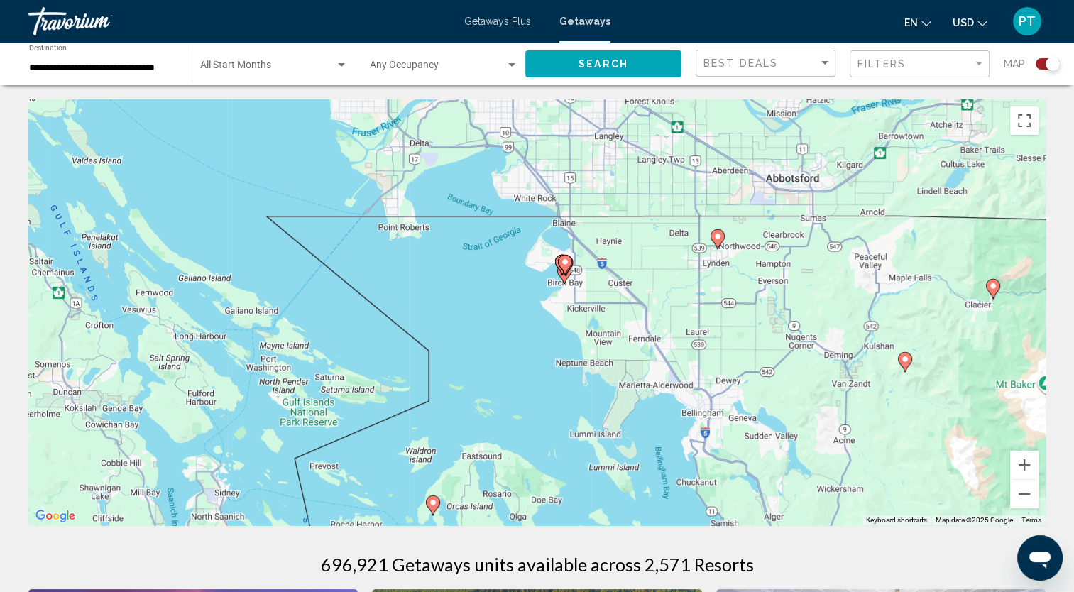
click at [562, 266] on image "Main content" at bounding box center [565, 262] width 9 height 9
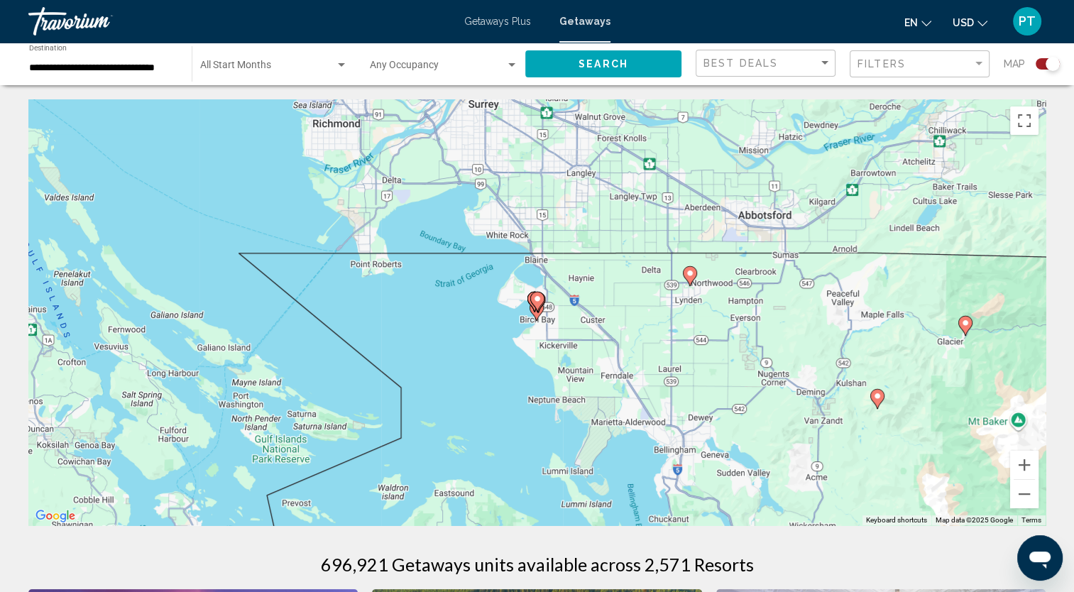
click at [535, 298] on image "Main content" at bounding box center [537, 299] width 9 height 9
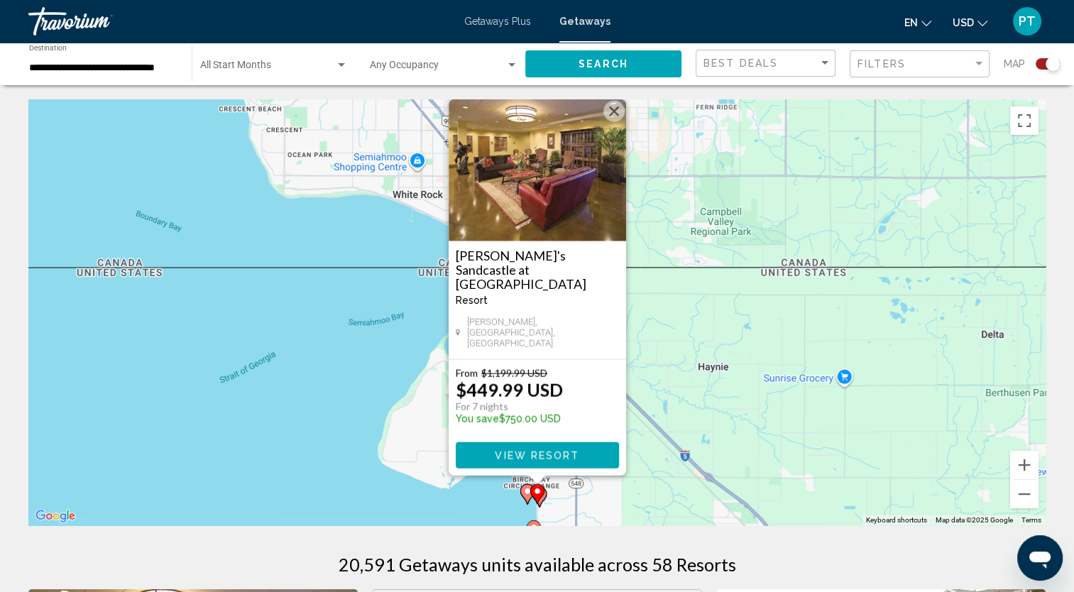
click at [525, 491] on image "Main content" at bounding box center [527, 491] width 9 height 9
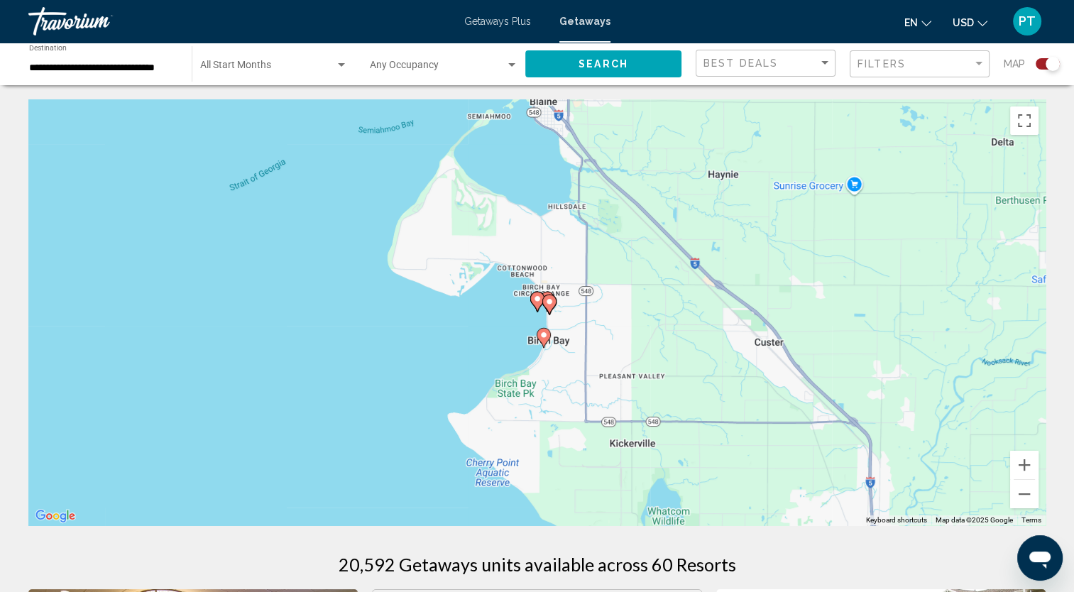
click at [543, 339] on icon "Main content" at bounding box center [543, 338] width 13 height 18
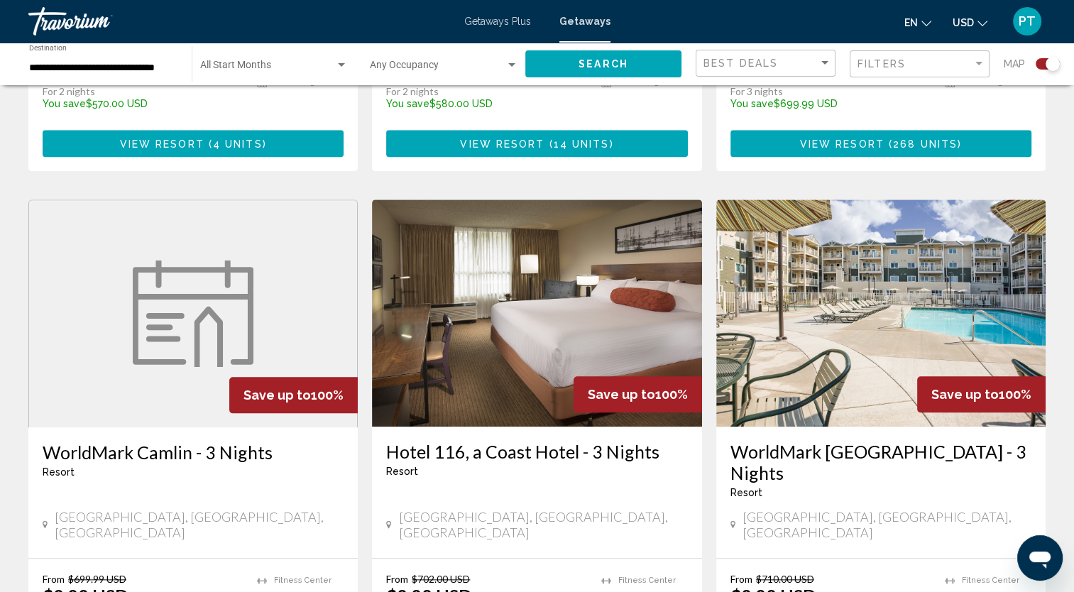
scroll to position [1434, 0]
